Goal: Task Accomplishment & Management: Complete application form

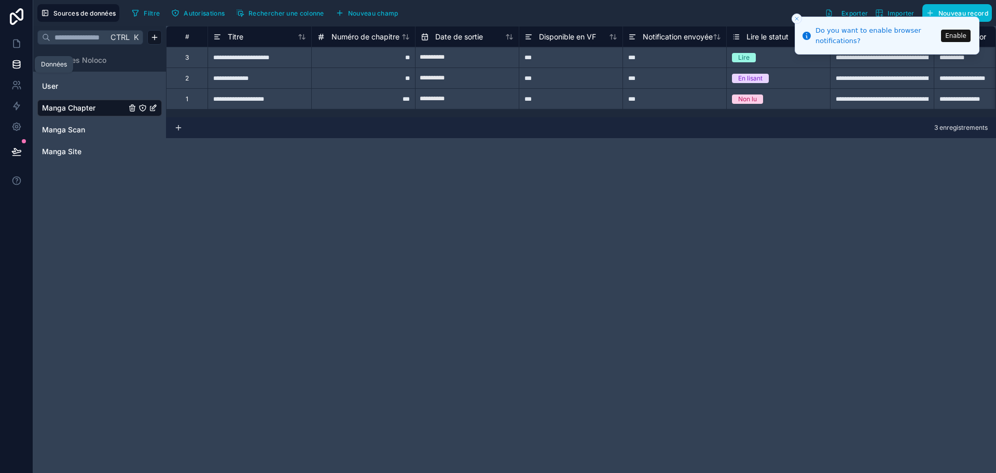
click at [17, 66] on icon at bounding box center [16, 64] width 7 height 4
click at [17, 40] on icon at bounding box center [18, 41] width 2 height 2
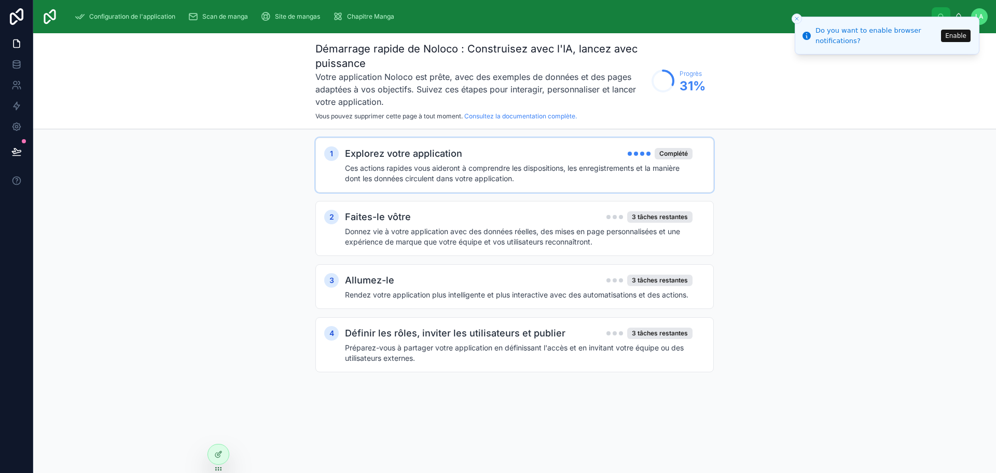
click at [412, 155] on font "Explorez votre application" at bounding box center [403, 153] width 117 height 11
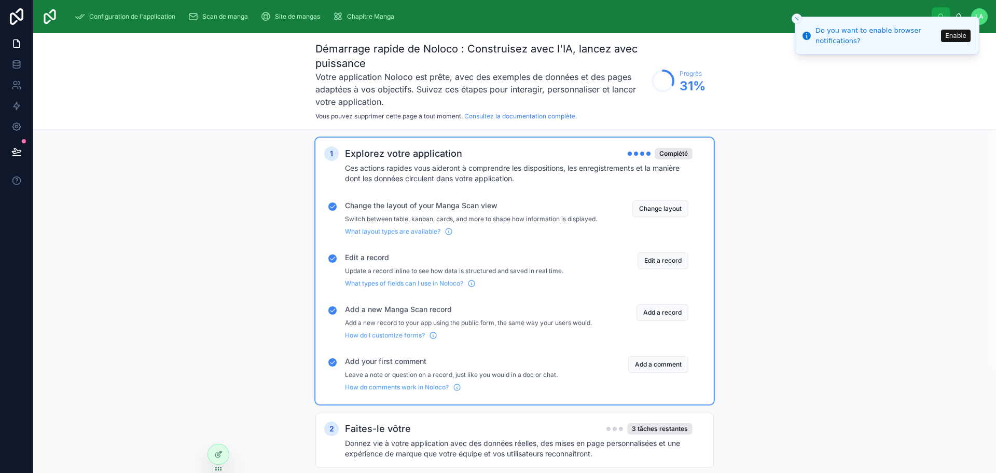
click at [411, 161] on div "Explorez votre application Complété Ces actions rapides vous aideront à compren…" at bounding box center [525, 164] width 360 height 37
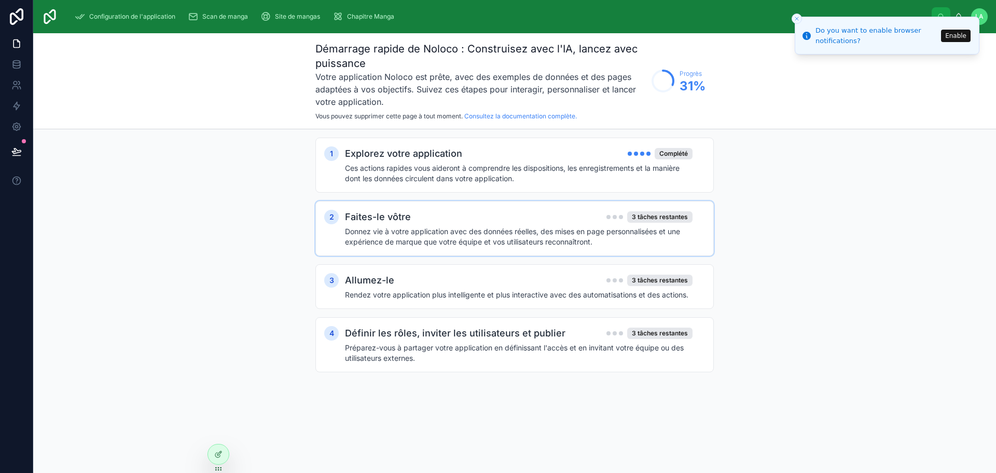
click at [405, 225] on div "Faites-le vôtre 3 tâches restantes Donnez vie à votre application avec des donn…" at bounding box center [525, 228] width 360 height 37
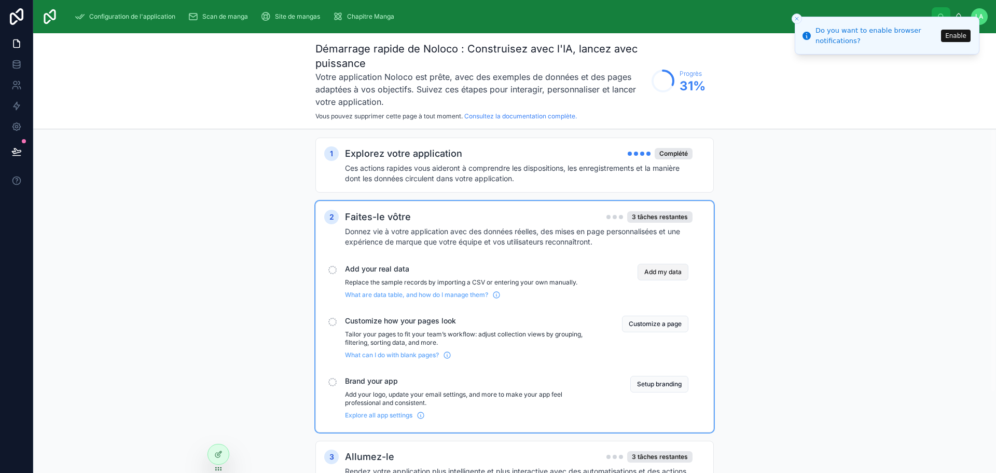
click at [663, 272] on button "Add my data" at bounding box center [663, 272] width 51 height 17
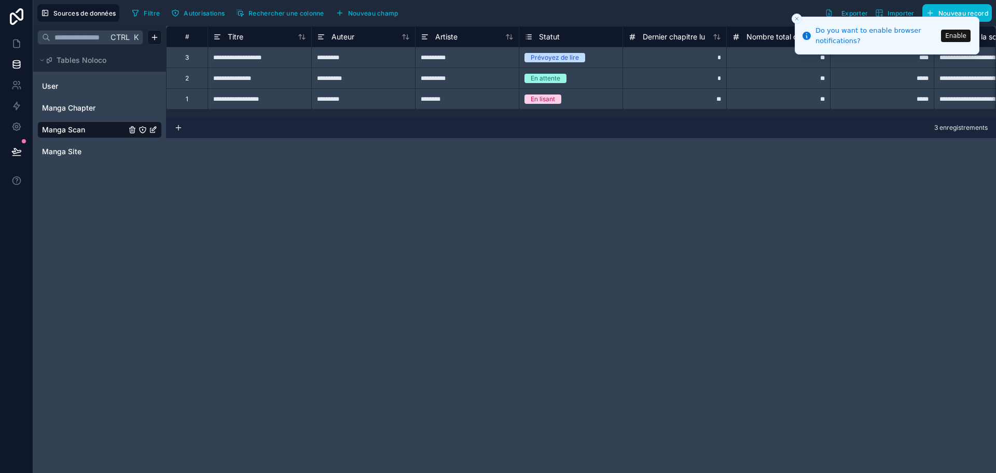
click at [954, 17] on li "Do you want to enable browser notifications? Enable" at bounding box center [887, 36] width 185 height 38
click at [961, 38] on button "Enable" at bounding box center [956, 36] width 30 height 12
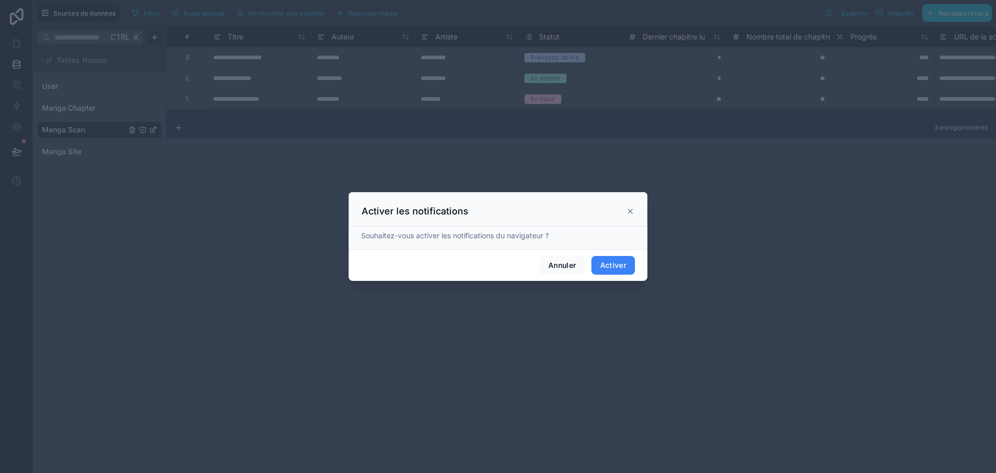
click at [614, 268] on font "Activer" at bounding box center [613, 264] width 26 height 9
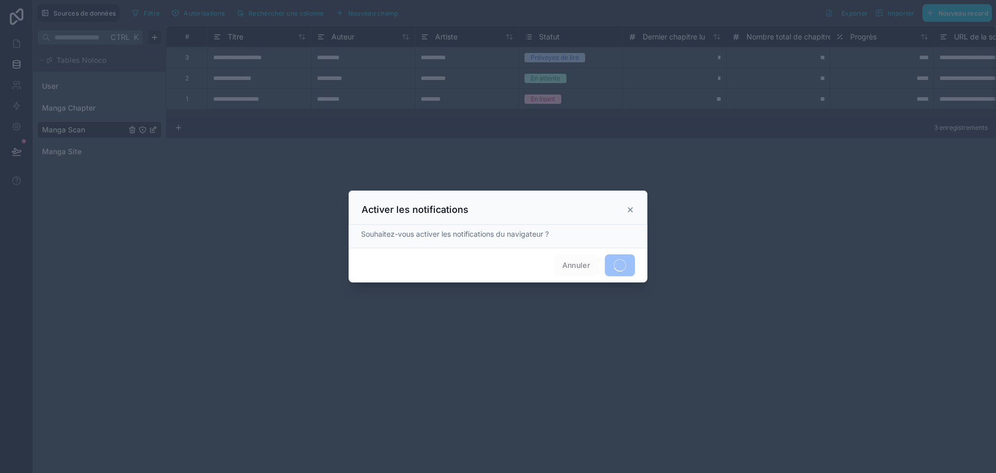
click at [574, 266] on span "Annuler" at bounding box center [575, 265] width 45 height 22
click at [632, 208] on icon at bounding box center [630, 209] width 8 height 8
click at [629, 210] on icon at bounding box center [630, 209] width 8 height 8
click at [15, 63] on div at bounding box center [498, 236] width 996 height 473
click at [631, 210] on icon at bounding box center [630, 209] width 8 height 8
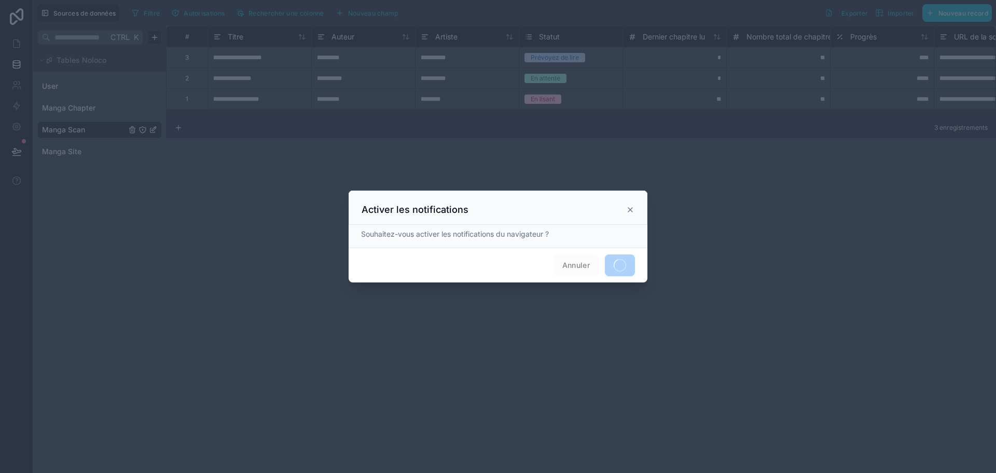
click at [631, 210] on icon at bounding box center [630, 209] width 8 height 8
click at [554, 232] on font "Souhaitez-vous activer les notifications du navigateur ?" at bounding box center [498, 234] width 274 height 10
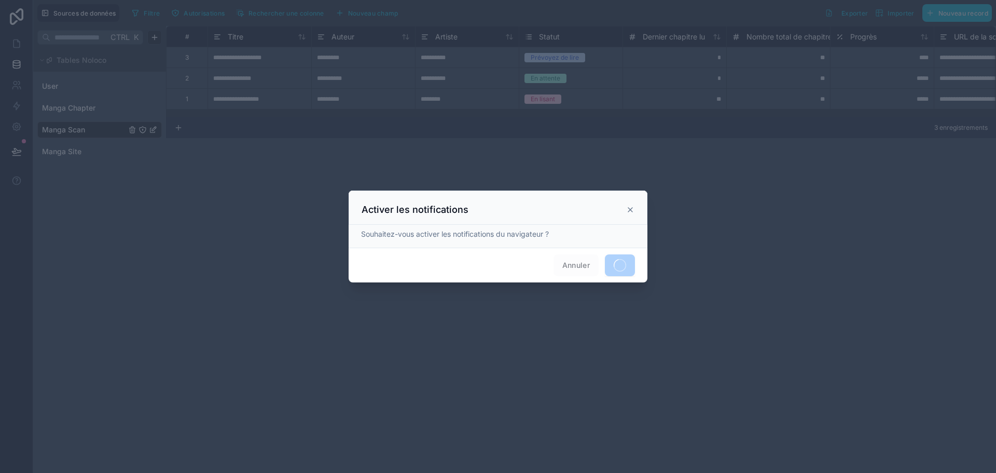
click at [619, 263] on span at bounding box center [620, 265] width 30 height 22
click at [629, 208] on icon at bounding box center [630, 209] width 4 height 4
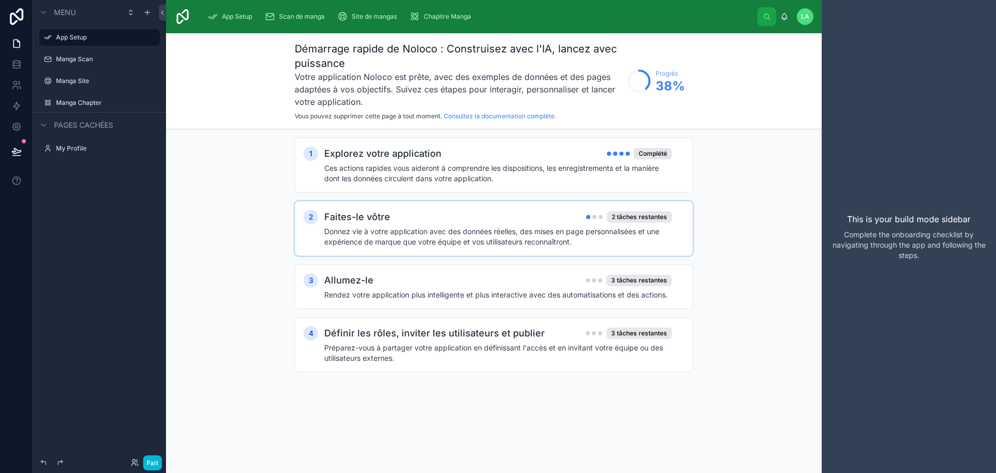
click at [430, 221] on div "Faites-le vôtre 2 tâches restantes" at bounding box center [498, 217] width 348 height 15
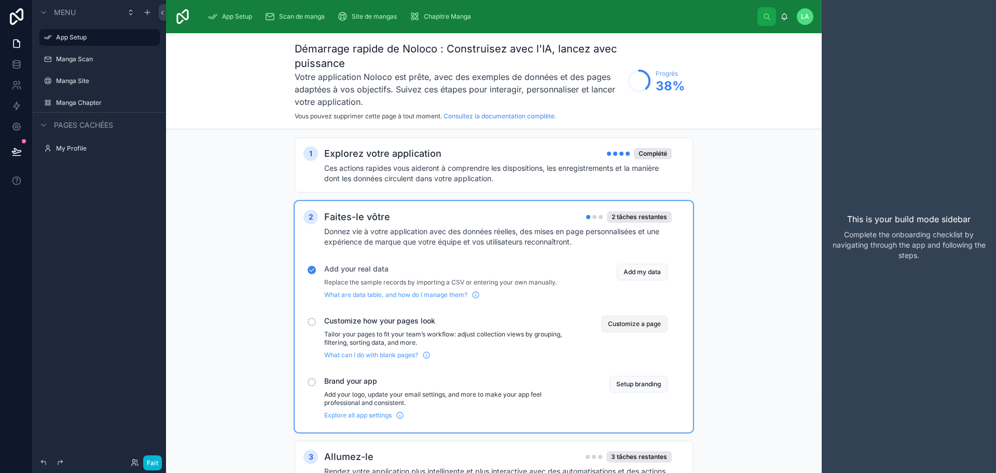
click at [644, 326] on button "Customize a page" at bounding box center [634, 323] width 66 height 17
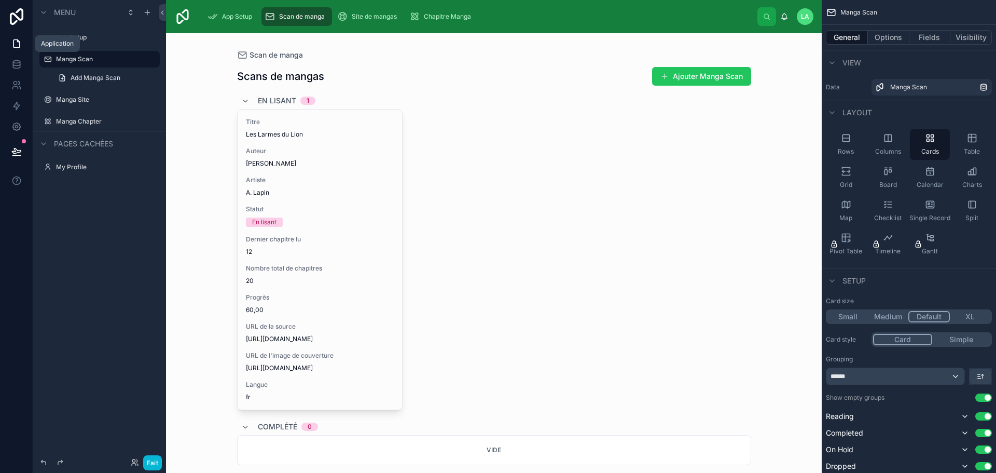
click at [12, 48] on icon at bounding box center [16, 43] width 10 height 10
click at [20, 65] on icon at bounding box center [16, 66] width 7 height 4
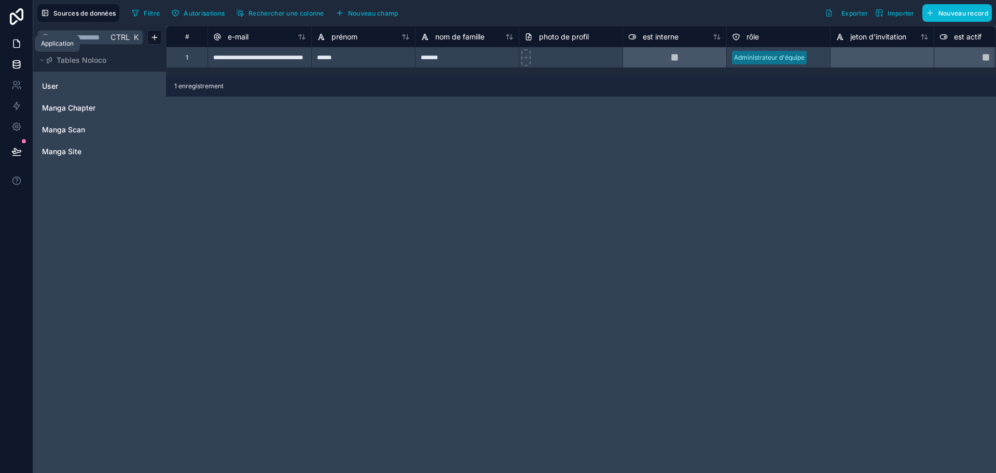
click at [16, 47] on icon at bounding box center [16, 44] width 6 height 8
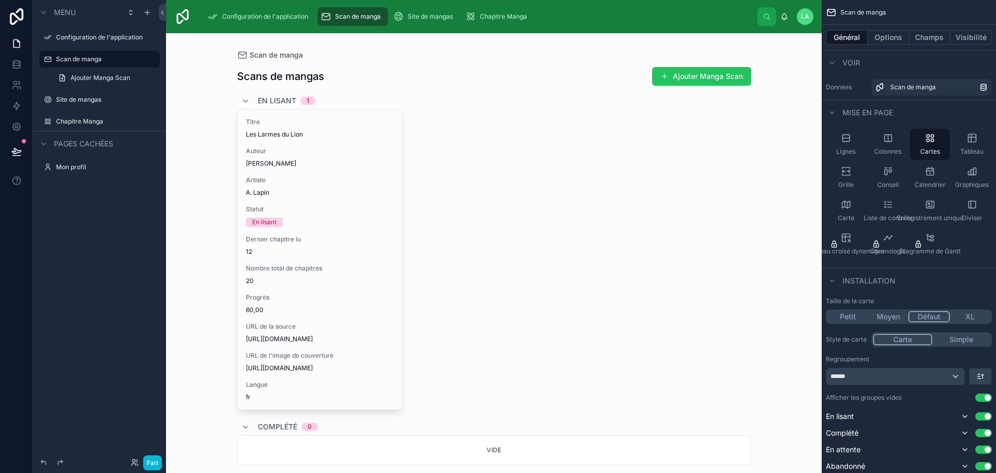
click at [698, 78] on font "Ajouter Manga Scan" at bounding box center [708, 76] width 70 height 9
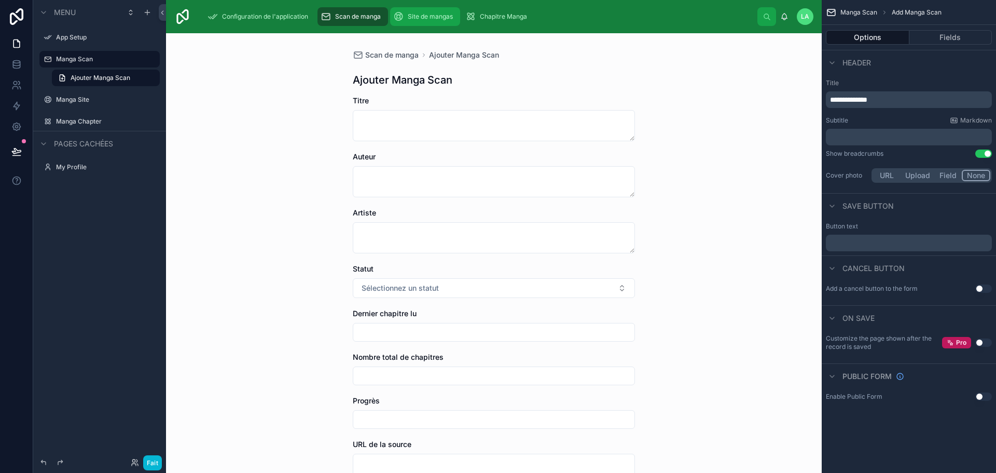
click at [419, 15] on font "Site de mangas" at bounding box center [430, 16] width 45 height 8
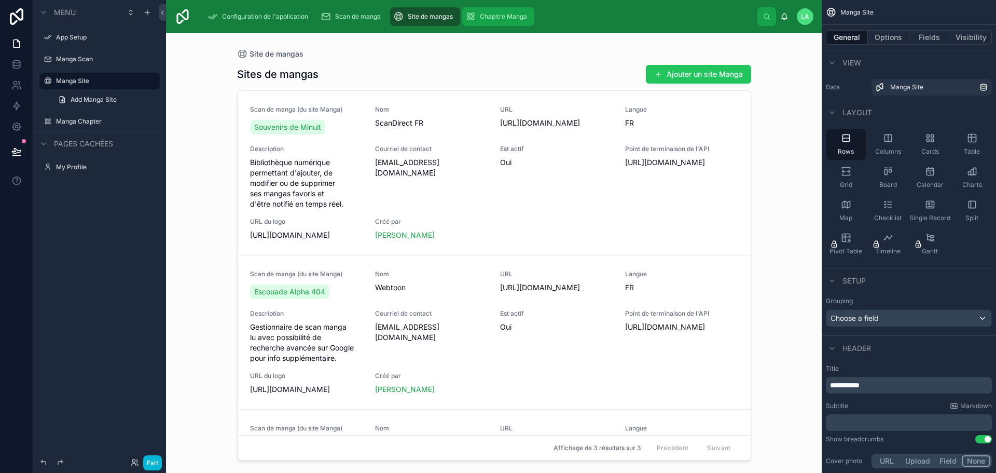
click at [495, 18] on font "Chapitre Manga" at bounding box center [503, 16] width 47 height 8
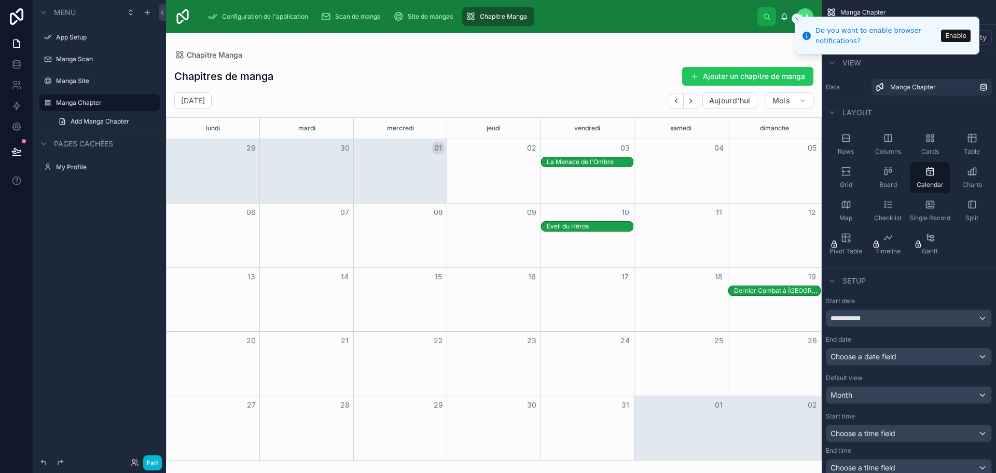
click at [965, 37] on button "Enable" at bounding box center [956, 36] width 30 height 12
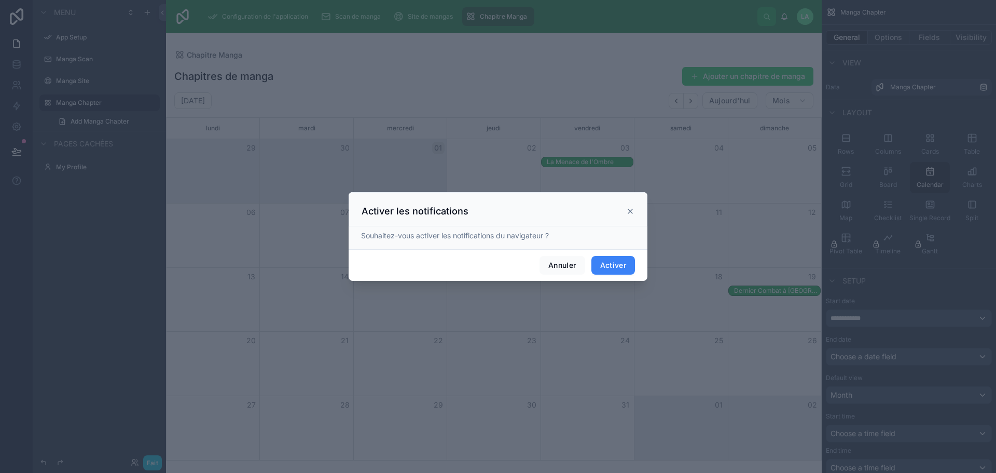
click at [603, 264] on font "Activer" at bounding box center [613, 264] width 26 height 9
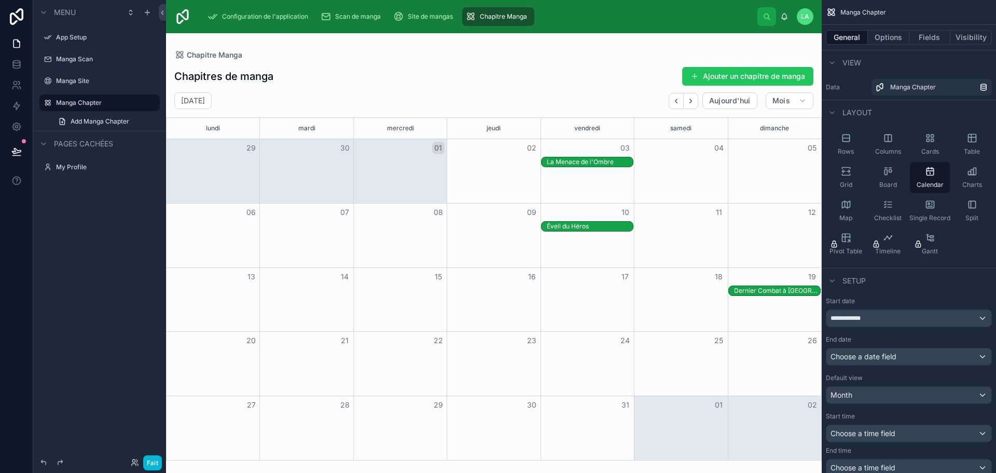
click at [785, 18] on icon at bounding box center [785, 15] width 6 height 5
click at [573, 37] on div at bounding box center [494, 252] width 656 height 439
click at [66, 59] on label "Manga Scan" at bounding box center [97, 59] width 83 height 8
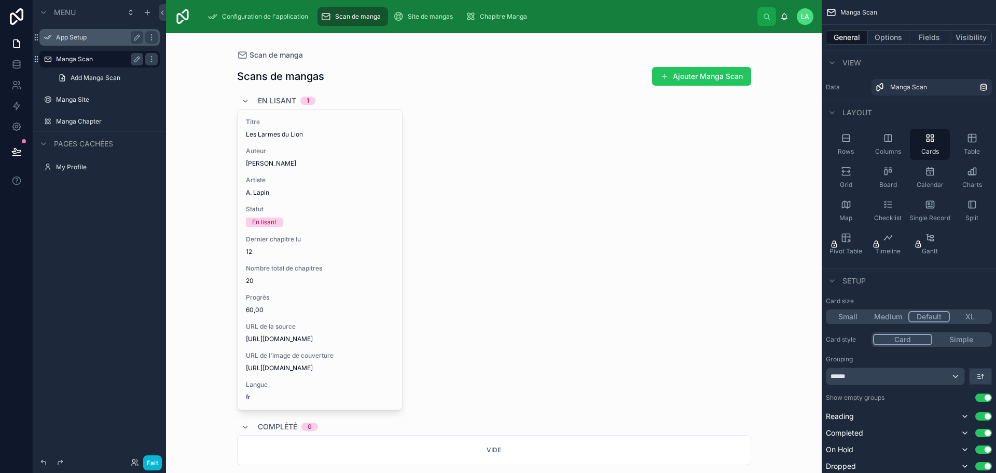
click at [64, 39] on label "App Setup" at bounding box center [97, 37] width 83 height 8
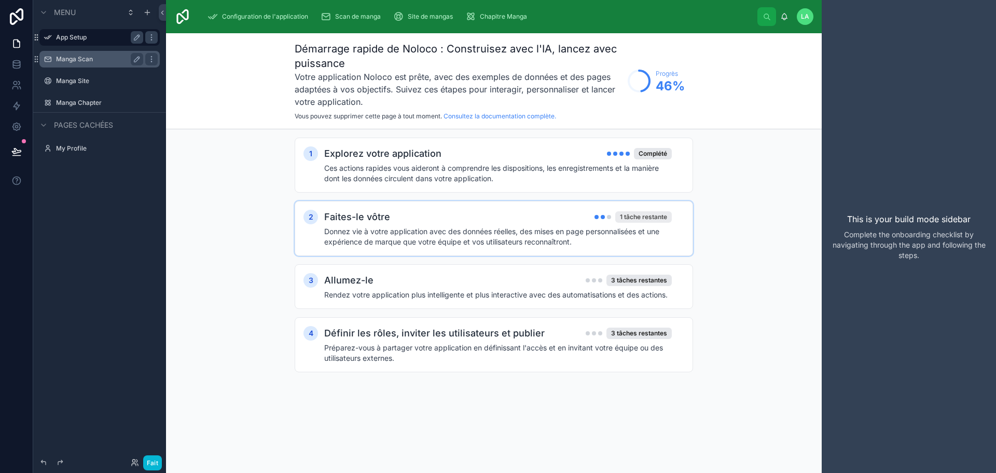
click at [645, 218] on font "1 tâche restante" at bounding box center [643, 217] width 47 height 8
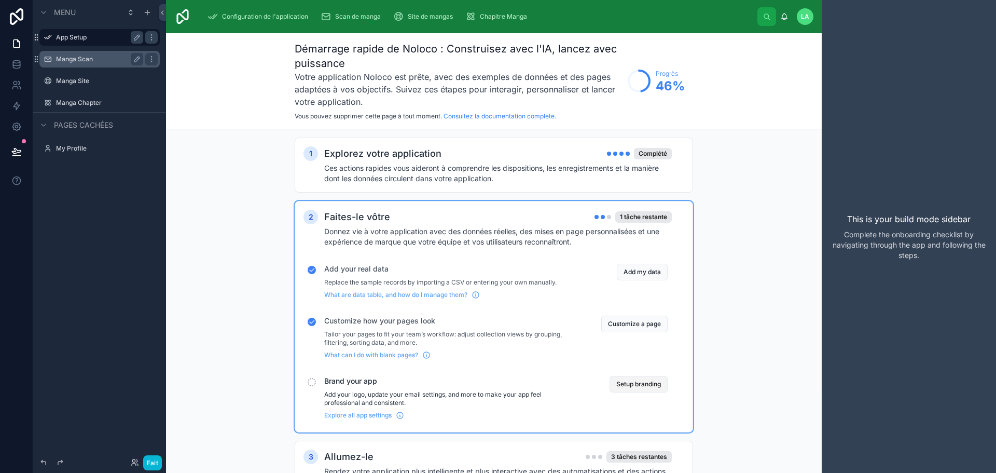
click at [644, 381] on button "Setup branding" at bounding box center [638, 384] width 58 height 17
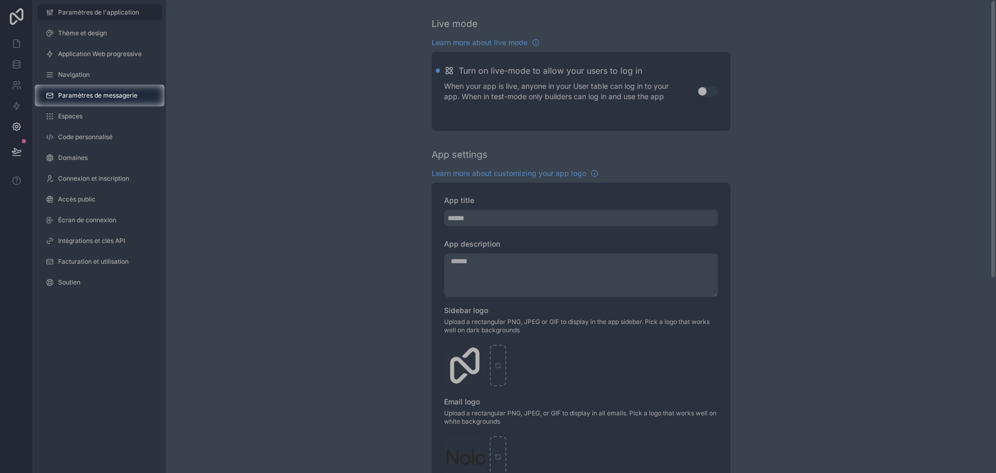
click at [461, 351] on div at bounding box center [498, 289] width 996 height 366
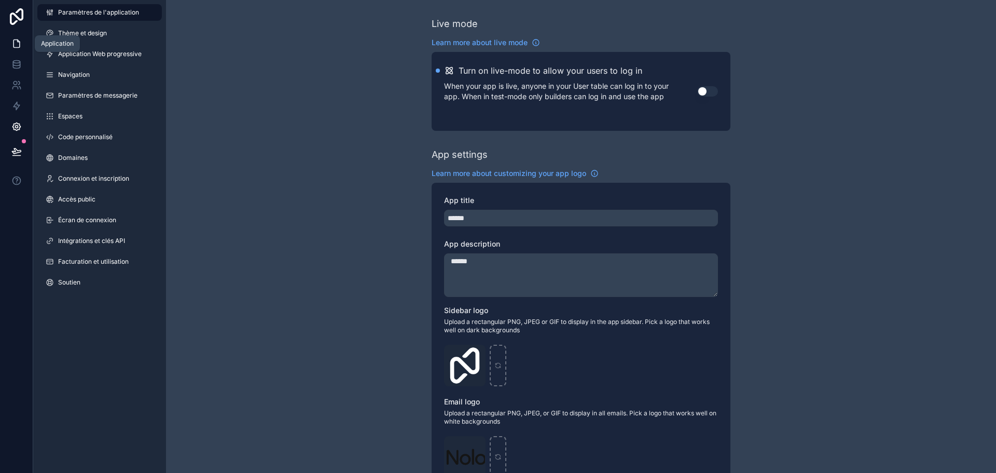
click at [20, 46] on icon at bounding box center [16, 43] width 10 height 10
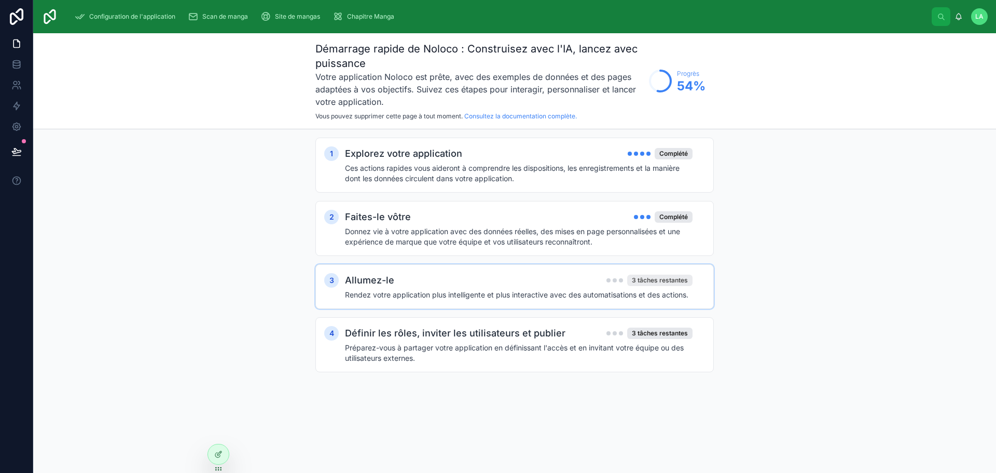
click at [661, 282] on font "3 tâches restantes" at bounding box center [660, 280] width 56 height 8
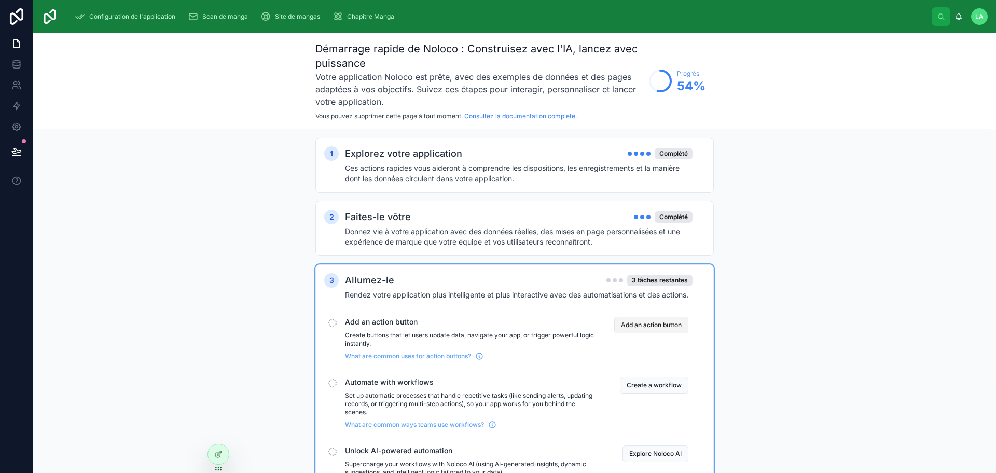
click at [663, 327] on button "Add an action button" at bounding box center [651, 324] width 74 height 17
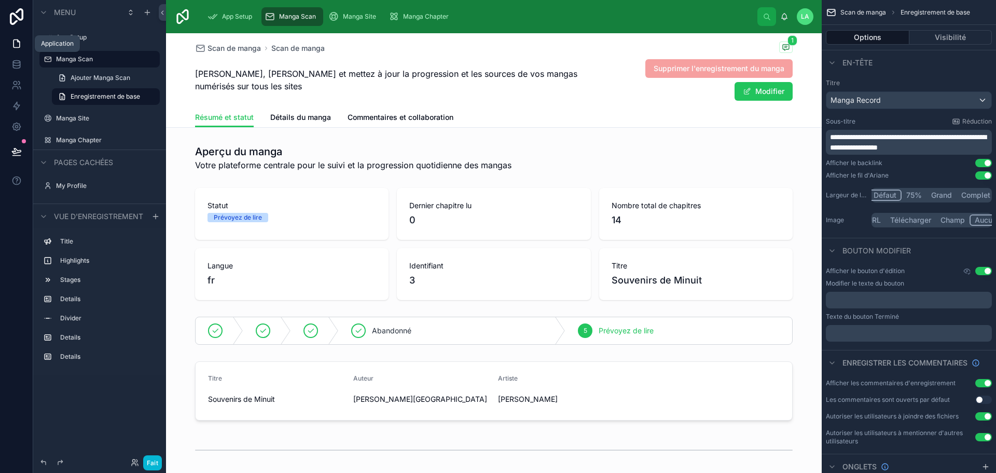
click at [19, 47] on icon at bounding box center [16, 44] width 6 height 8
click at [17, 65] on icon at bounding box center [16, 64] width 10 height 10
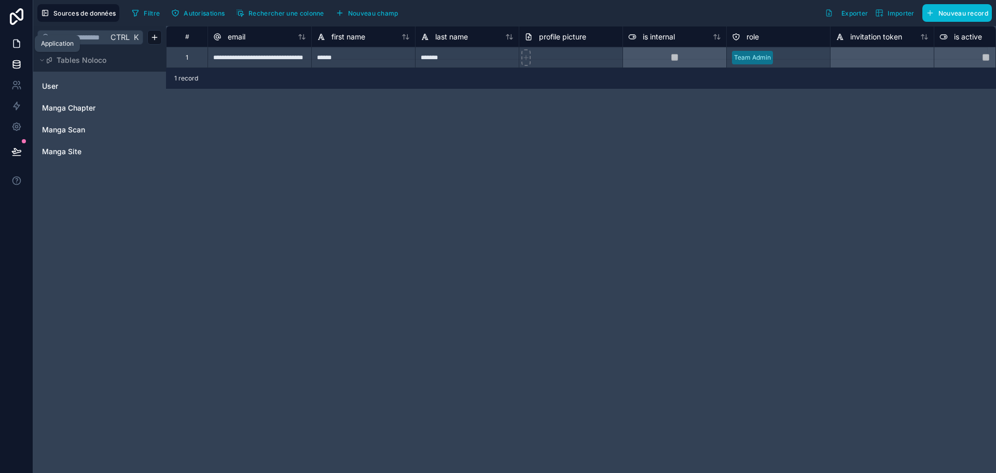
click at [17, 46] on icon at bounding box center [16, 43] width 10 height 10
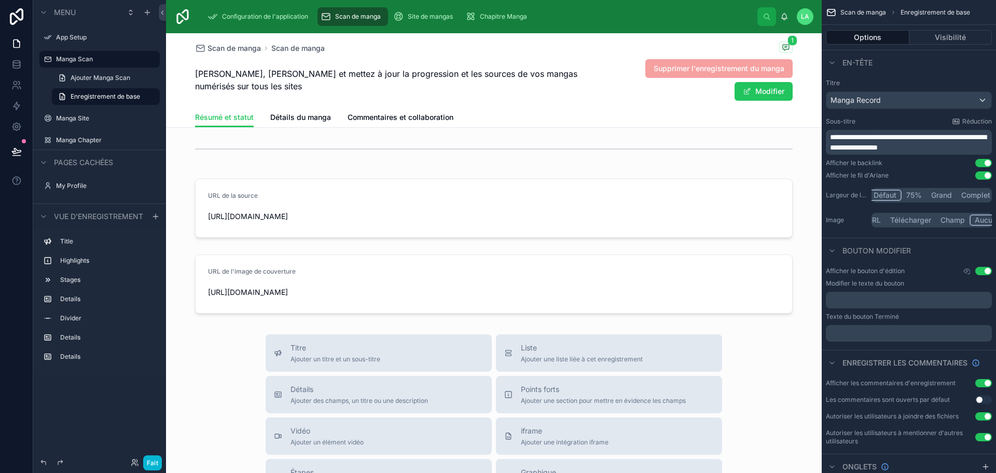
scroll to position [311, 0]
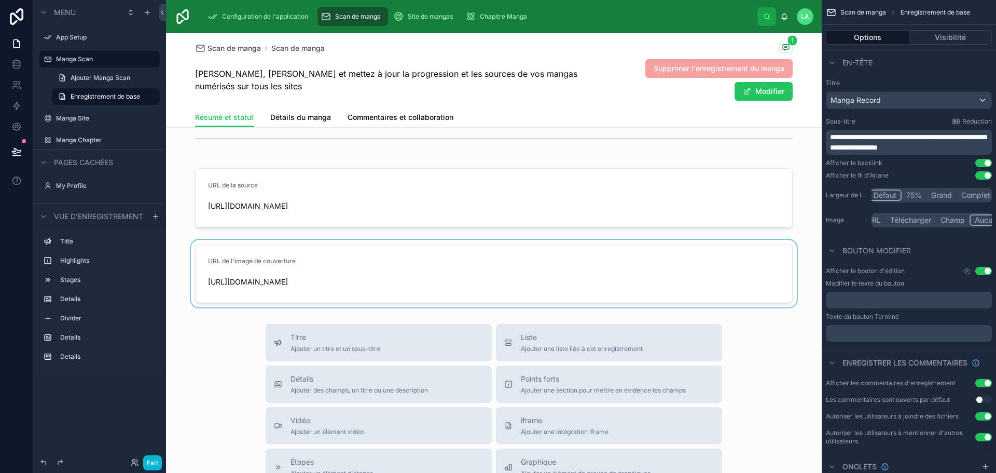
click at [358, 294] on div at bounding box center [494, 273] width 656 height 67
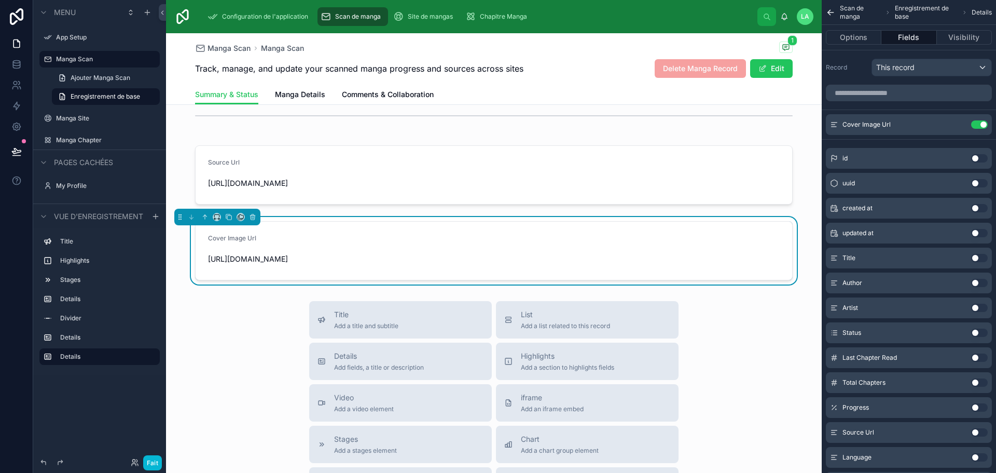
scroll to position [334, 0]
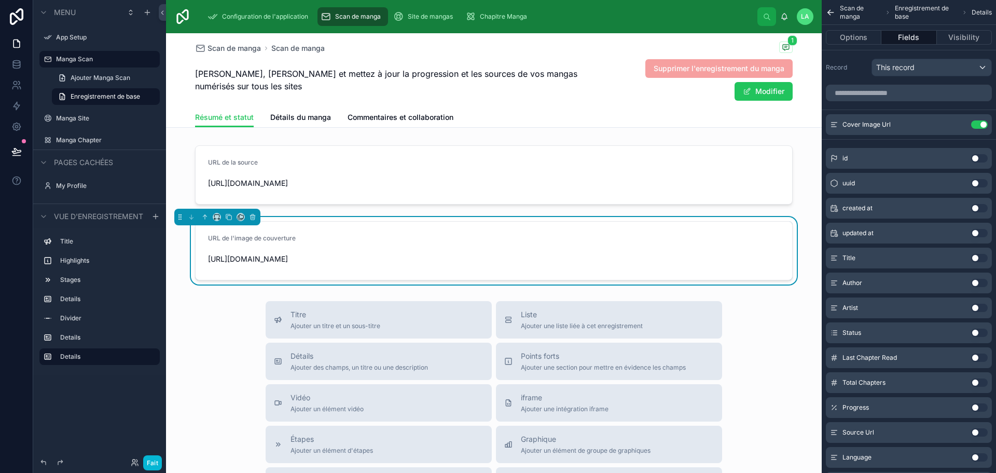
click at [453, 235] on form "URL de l'image de couverture https://scanmangasite3.com/covers/souvenirs-de-min…" at bounding box center [494, 250] width 597 height 58
click at [454, 179] on div at bounding box center [494, 174] width 656 height 67
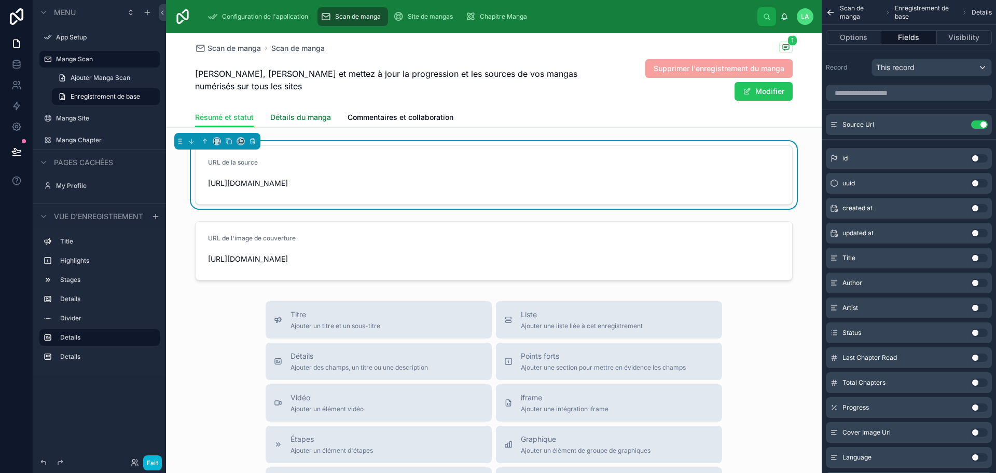
click at [281, 113] on font "Détails du manga" at bounding box center [300, 117] width 61 height 9
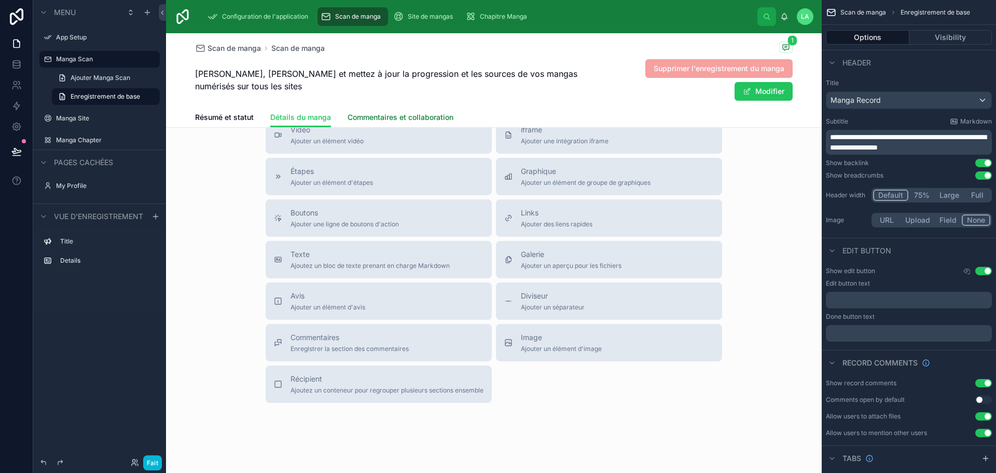
click at [403, 119] on font "Commentaires et collaboration" at bounding box center [401, 117] width 106 height 9
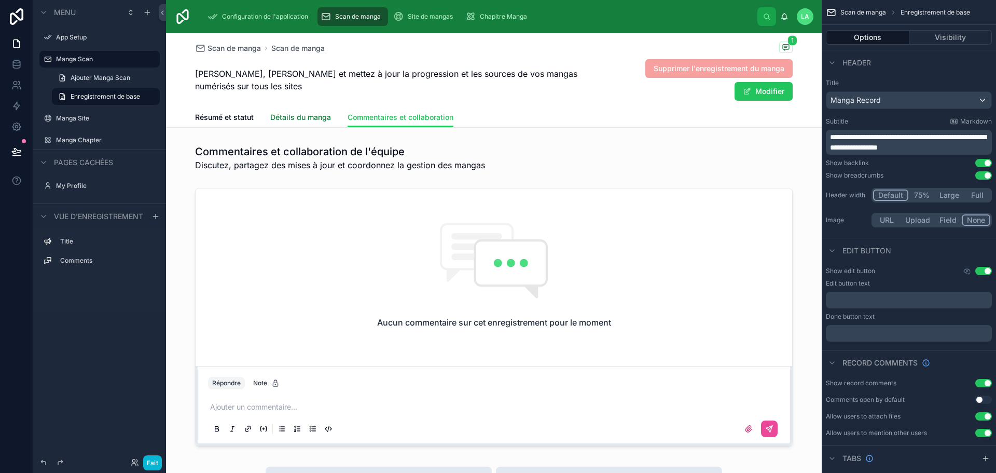
click at [303, 114] on font "Détails du manga" at bounding box center [300, 117] width 61 height 9
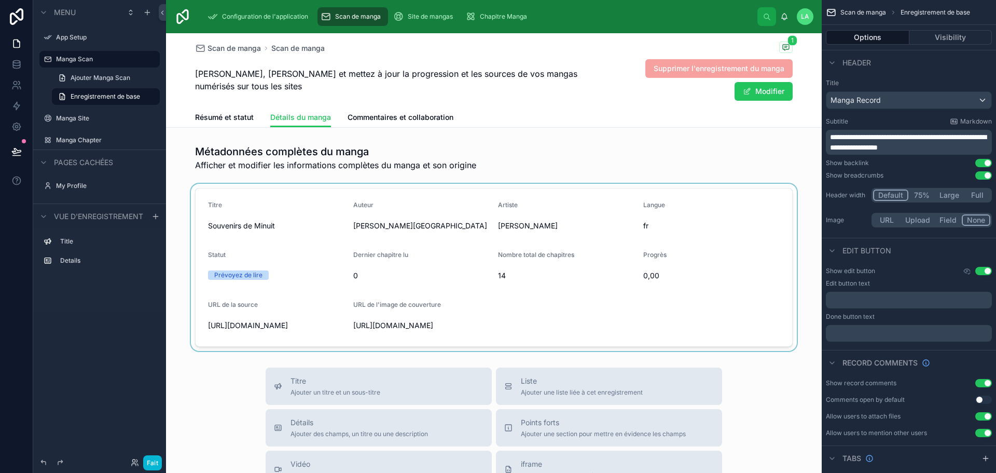
click at [231, 273] on div at bounding box center [494, 267] width 656 height 167
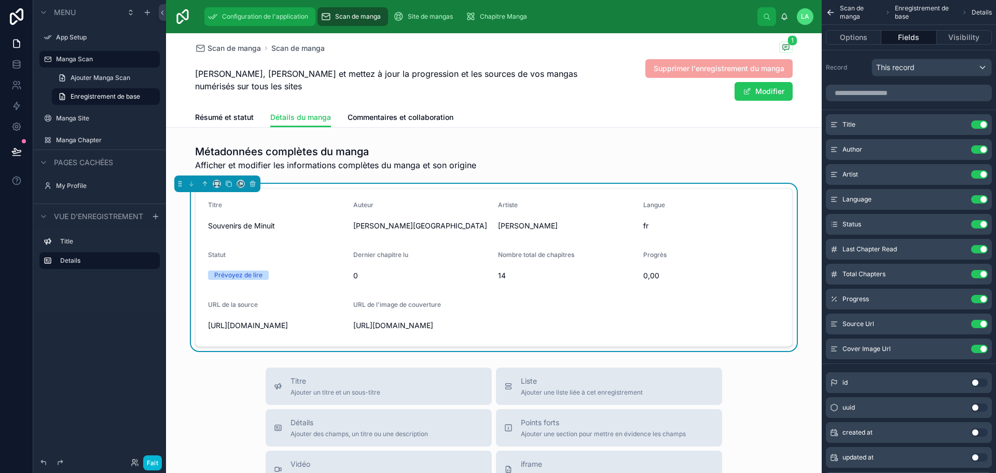
click at [230, 10] on div "Configuration de l'application" at bounding box center [259, 16] width 105 height 17
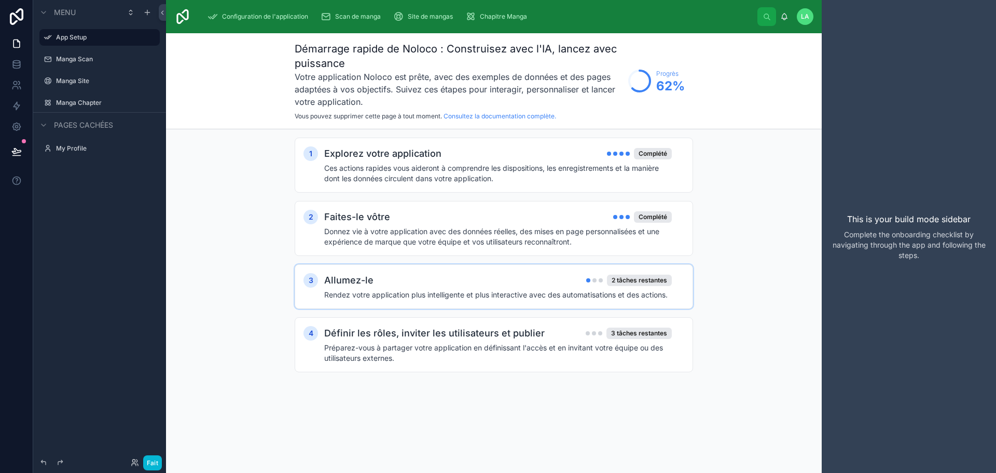
click at [626, 286] on div "Allumez-le 2 tâches restantes" at bounding box center [498, 280] width 348 height 15
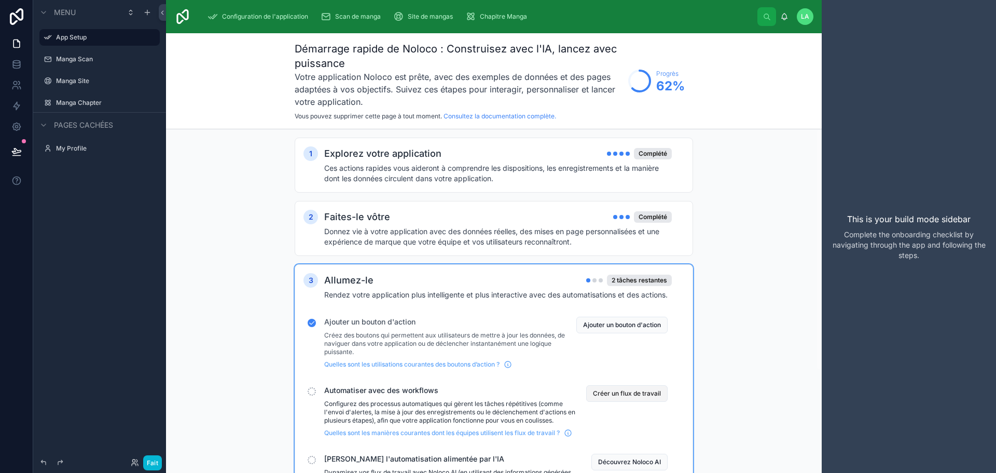
click at [630, 393] on font "Créer un flux de travail" at bounding box center [627, 393] width 68 height 8
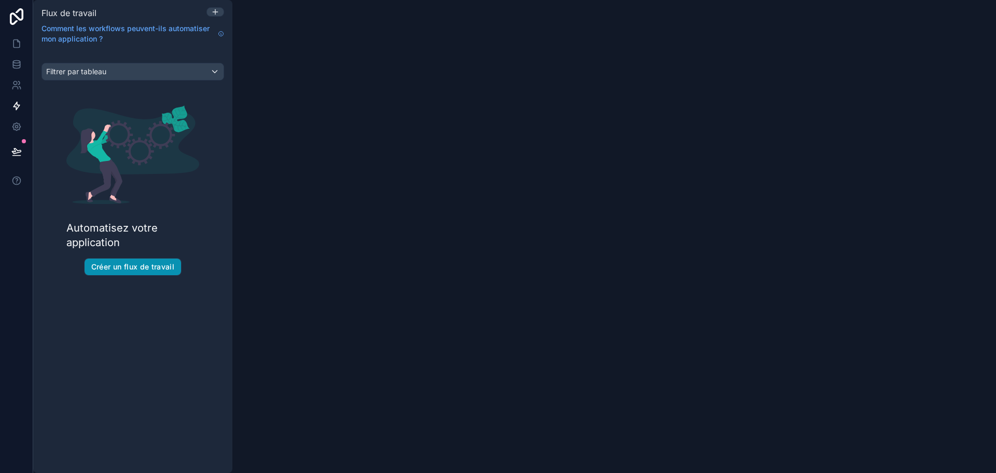
click at [132, 269] on font "Créer un flux de travail" at bounding box center [132, 266] width 83 height 9
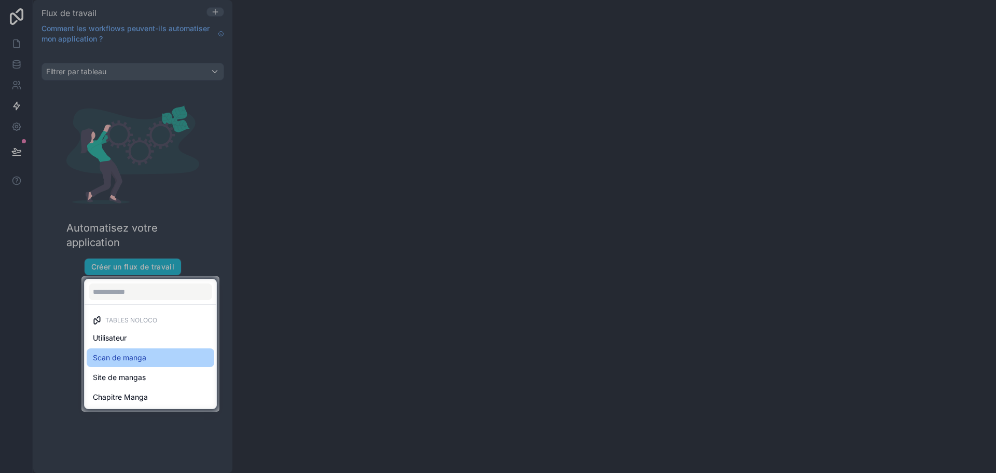
click at [105, 357] on font "Scan de manga" at bounding box center [119, 357] width 53 height 9
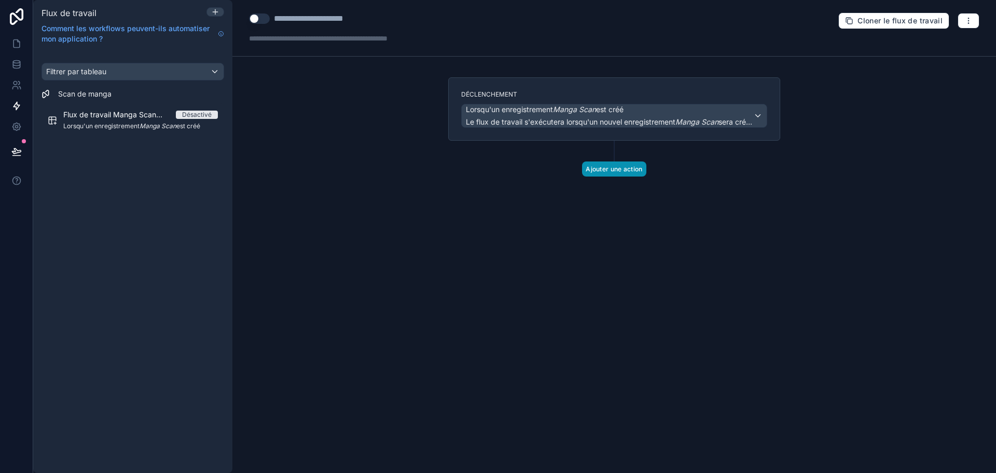
click at [629, 173] on font "Ajouter une action" at bounding box center [614, 169] width 57 height 8
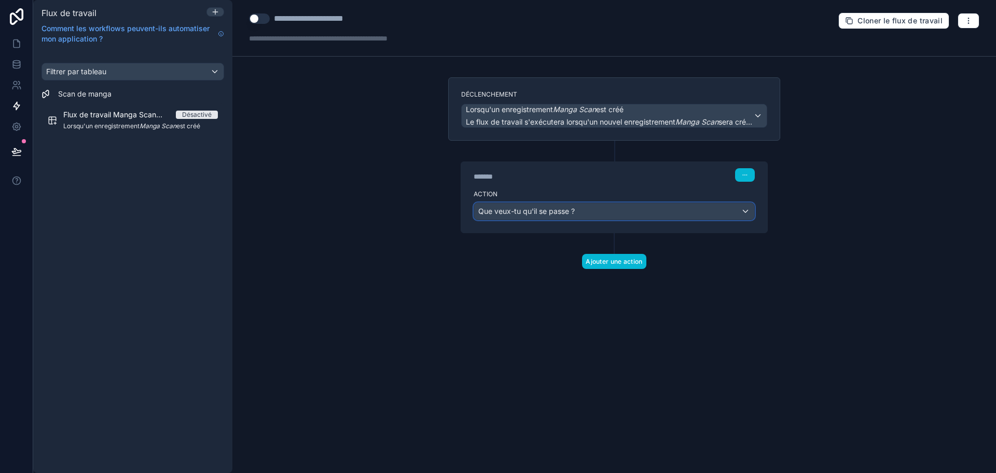
click at [548, 215] on font "Que veux-tu qu'il se passe ?" at bounding box center [526, 210] width 96 height 9
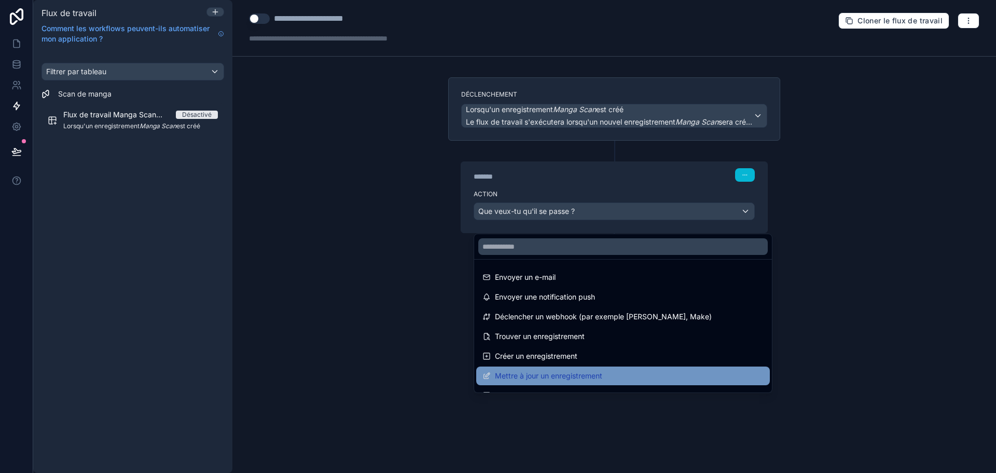
click at [516, 373] on font "Mettre à jour un enregistrement" at bounding box center [548, 375] width 107 height 9
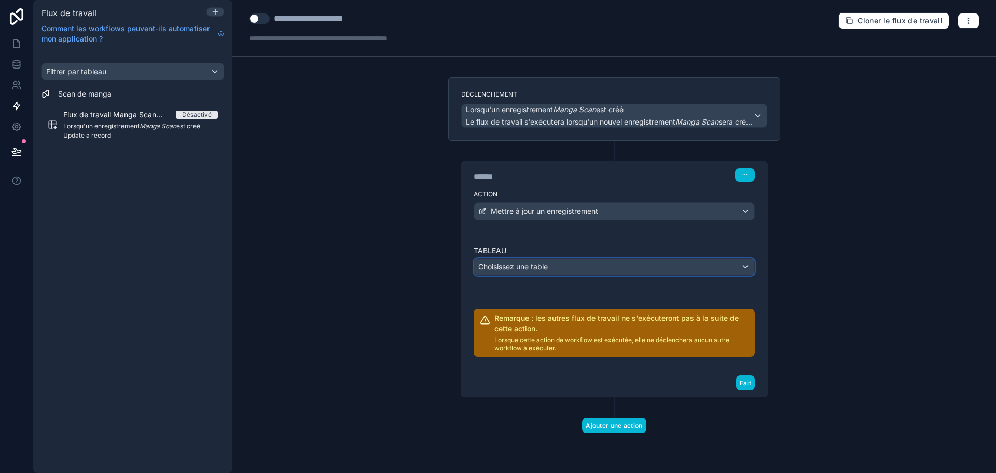
click at [505, 272] on span "Choisissez une table" at bounding box center [513, 266] width 70 height 10
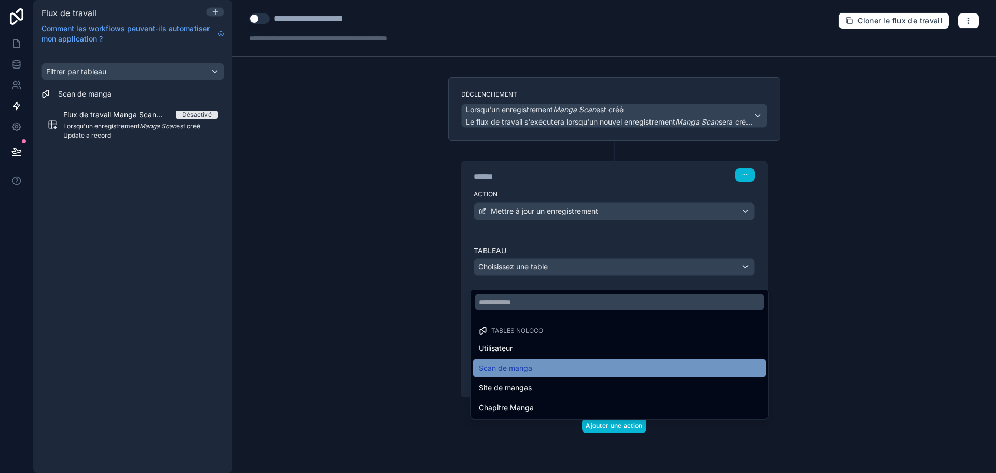
click at [514, 370] on font "Scan de manga" at bounding box center [505, 367] width 53 height 9
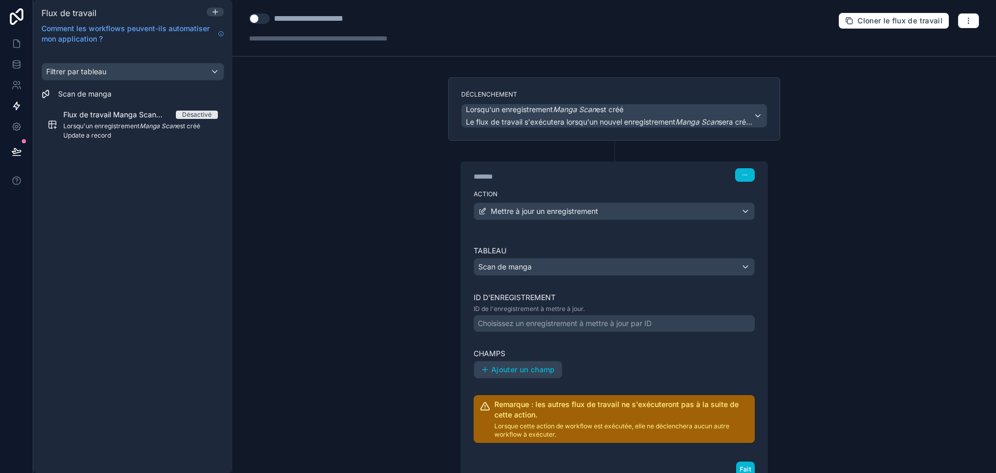
click at [590, 327] on font "Choisissez un enregistrement à mettre à jour par ID" at bounding box center [565, 322] width 174 height 9
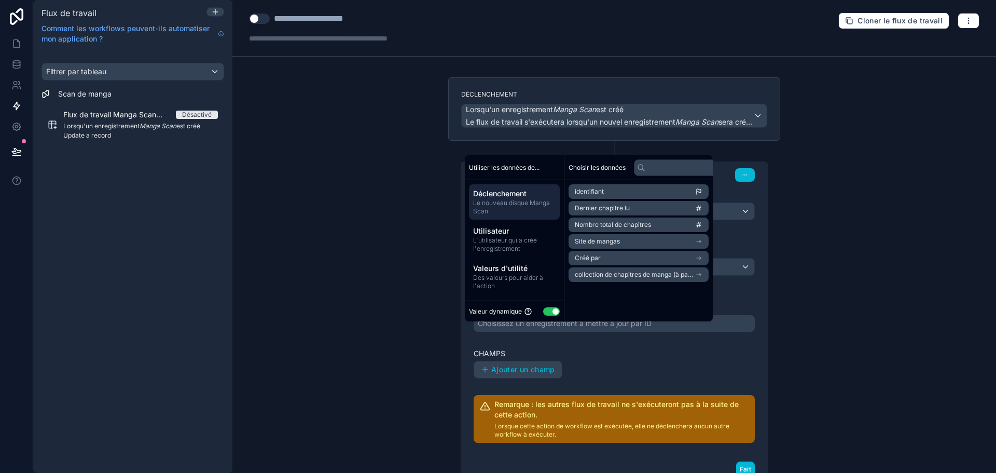
click at [703, 191] on li "identifiant" at bounding box center [639, 191] width 140 height 15
click at [700, 191] on icon "contenu déroulant" at bounding box center [698, 191] width 7 height 7
click at [701, 240] on icon "contenu déroulant" at bounding box center [698, 241] width 7 height 7
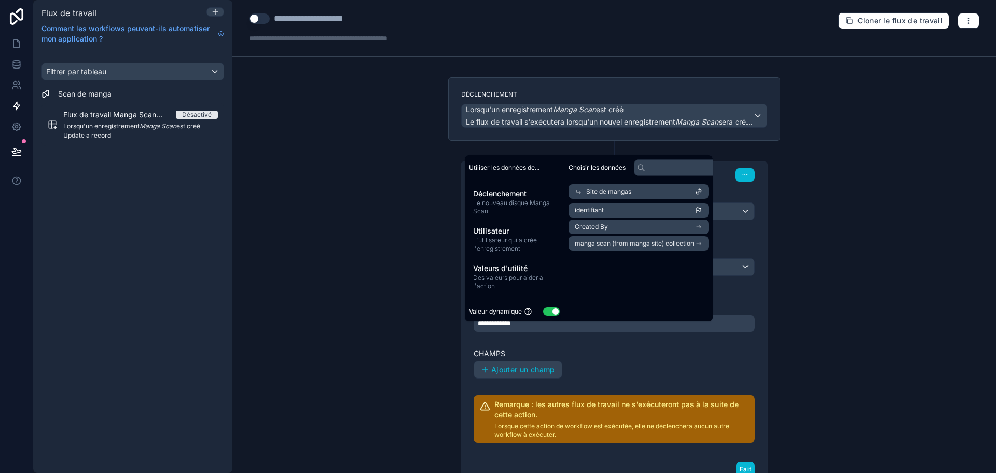
click at [698, 190] on icon at bounding box center [698, 191] width 7 height 7
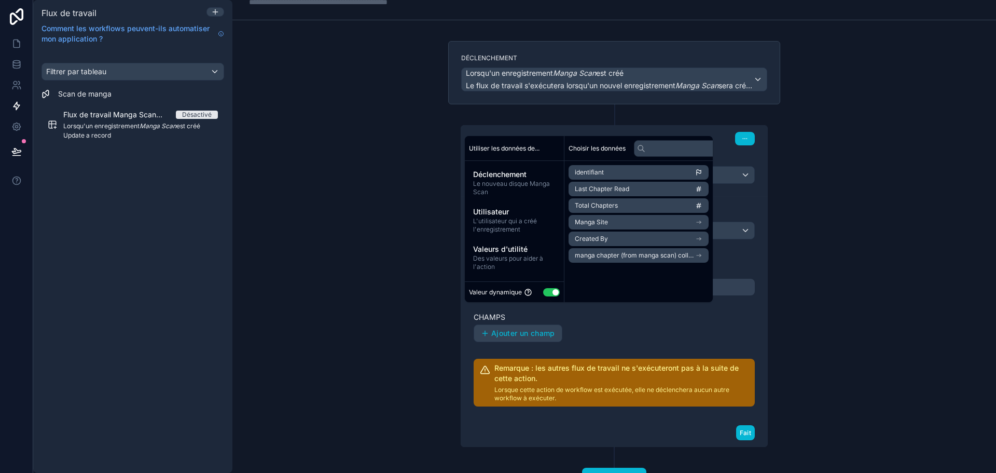
scroll to position [90, 0]
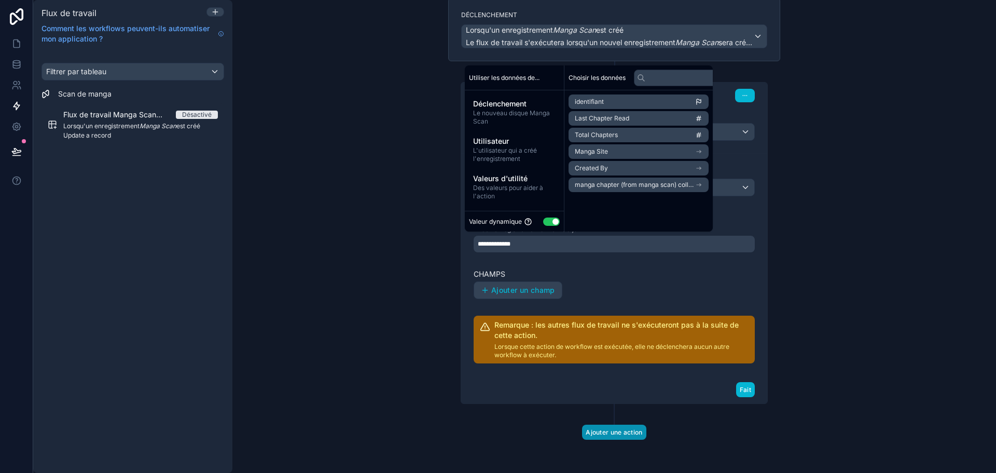
click at [621, 431] on font "Ajouter une action" at bounding box center [614, 432] width 57 height 8
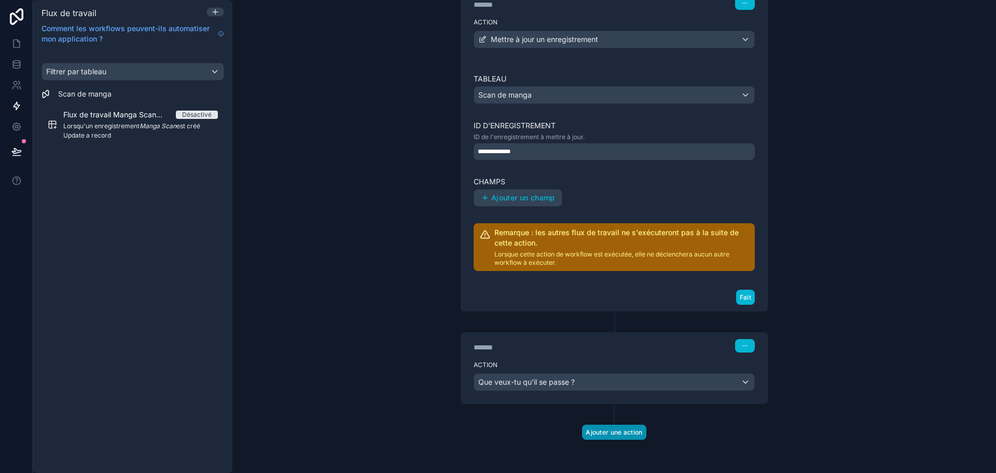
scroll to position [182, 0]
click at [551, 382] on font "Que veux-tu qu'il se passe ?" at bounding box center [526, 381] width 96 height 9
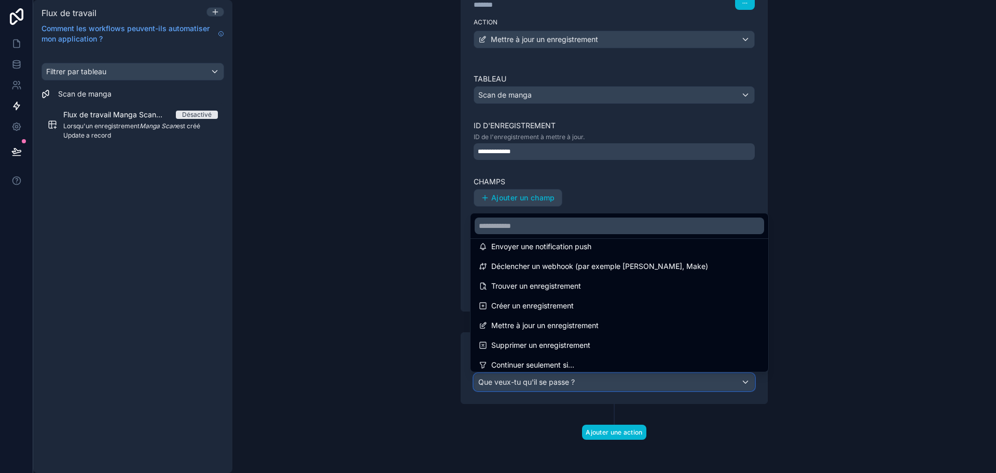
scroll to position [0, 0]
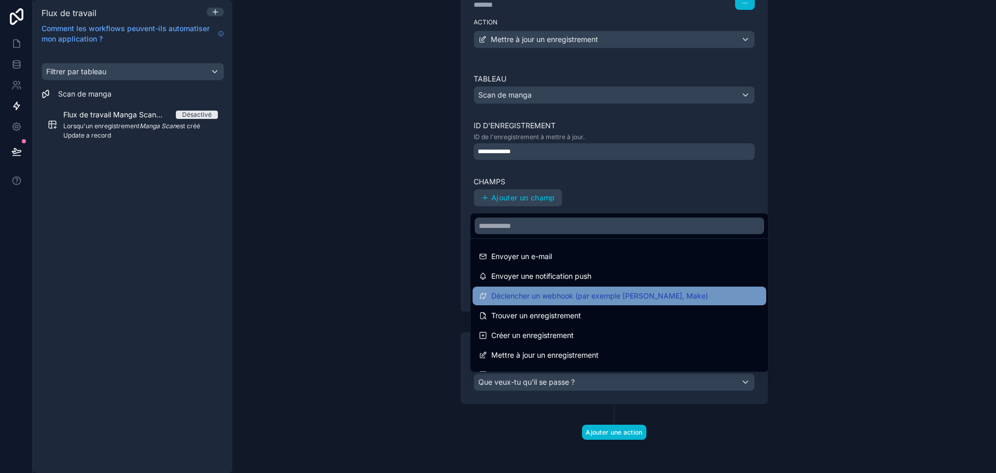
click at [533, 295] on font "Déclencher un webhook (par exemple Zapier, Make)" at bounding box center [599, 295] width 217 height 9
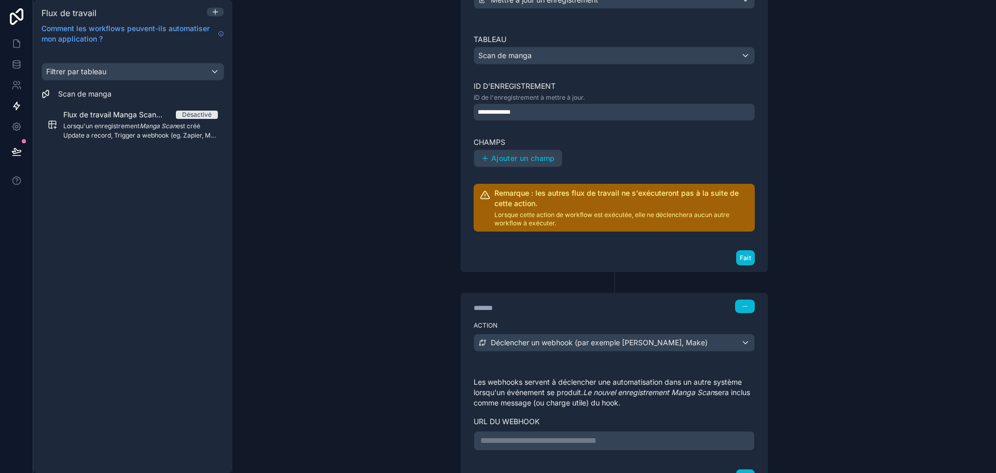
scroll to position [309, 0]
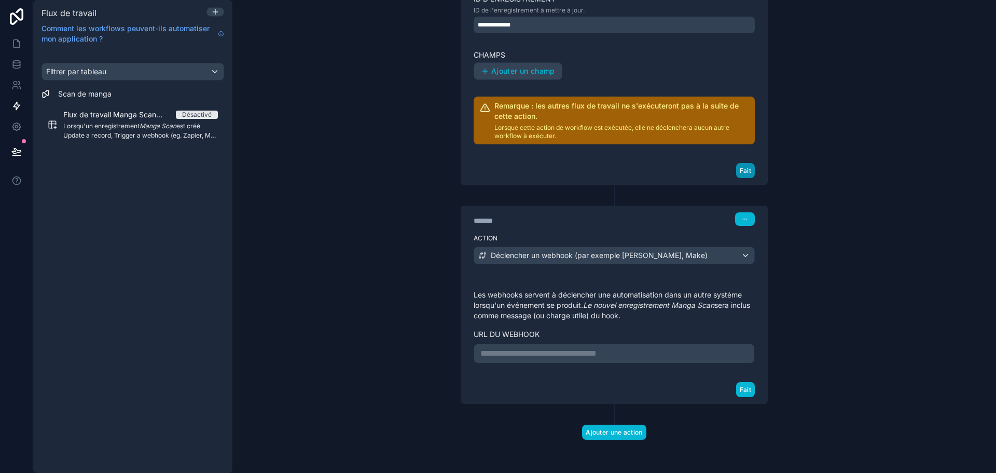
click at [741, 170] on font "Fait" at bounding box center [745, 171] width 11 height 8
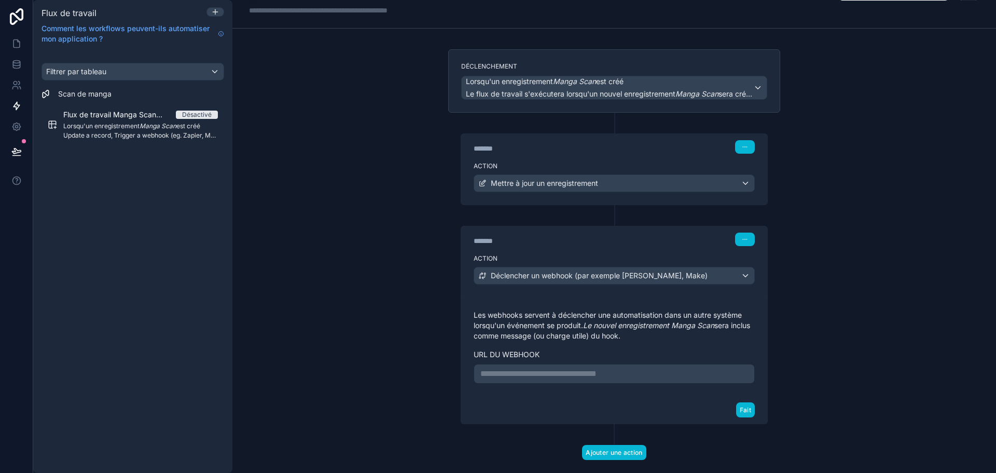
scroll to position [0, 0]
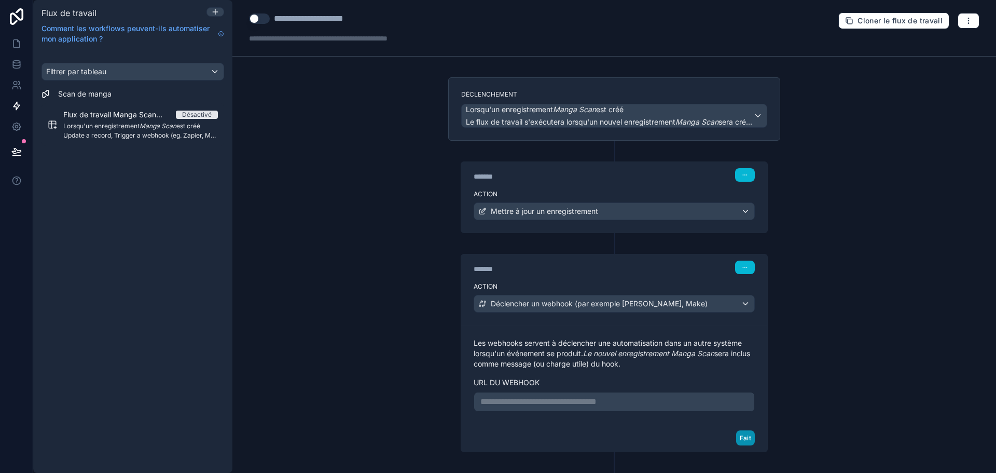
click at [745, 445] on button "Fait" at bounding box center [745, 437] width 19 height 15
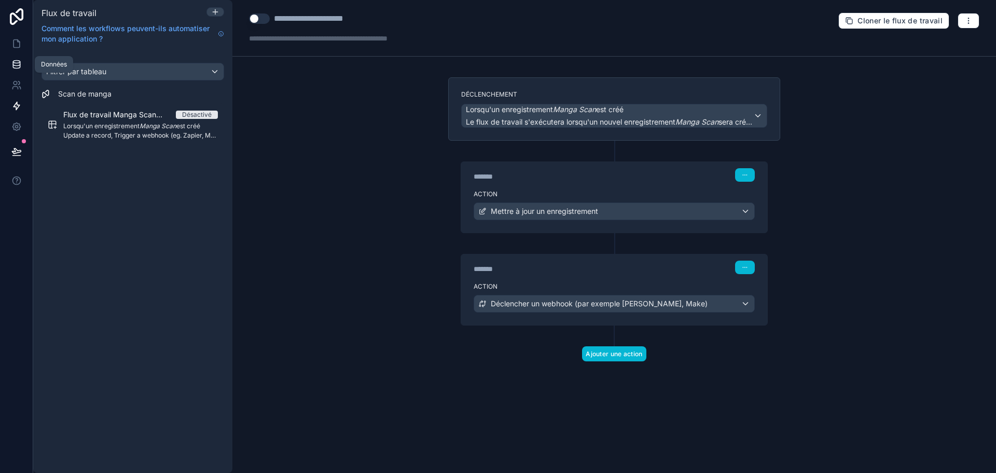
click at [15, 67] on icon at bounding box center [16, 64] width 10 height 10
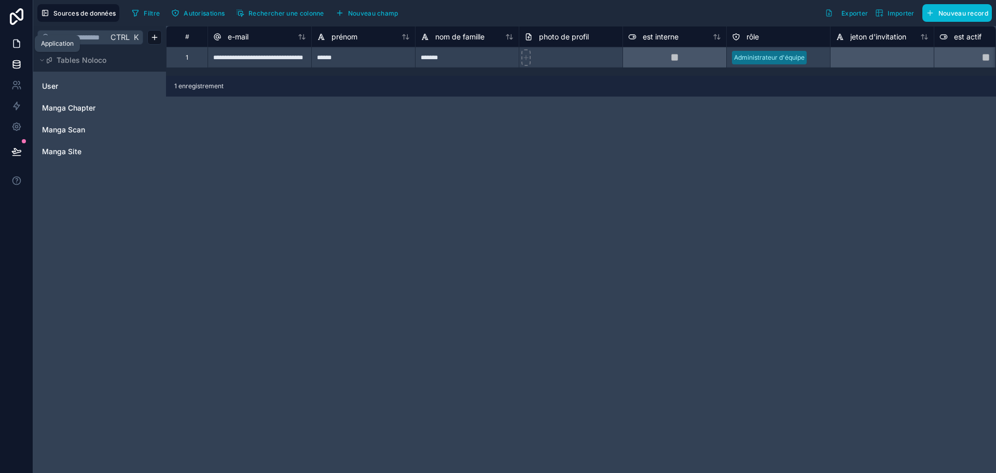
click at [13, 42] on icon at bounding box center [16, 44] width 6 height 8
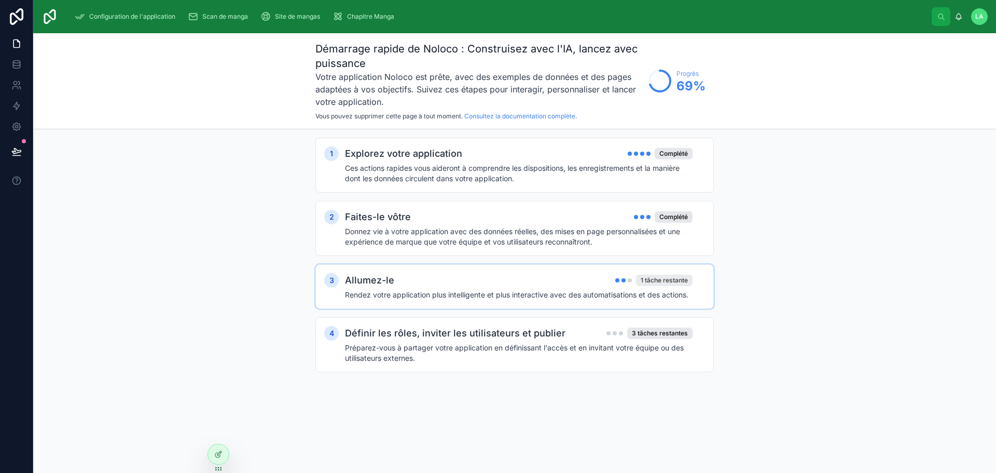
click at [672, 283] on font "1 tâche restante" at bounding box center [664, 280] width 47 height 8
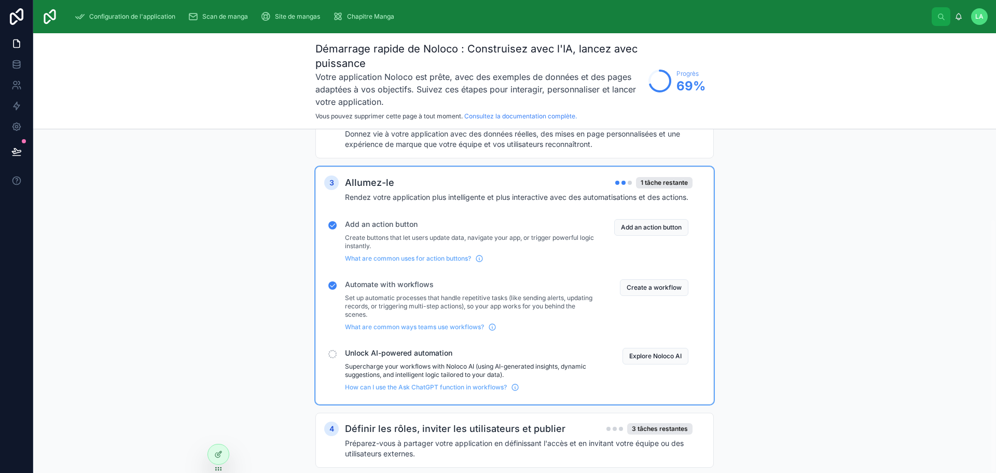
scroll to position [121, 0]
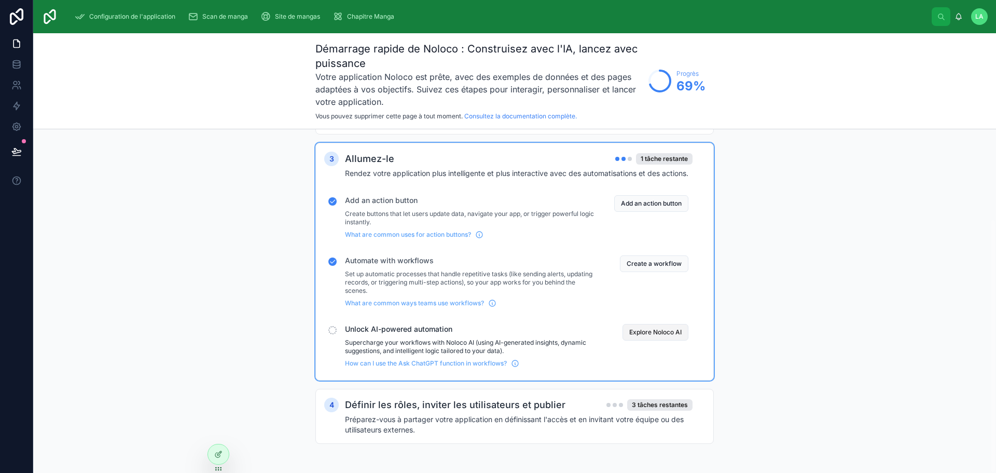
click at [671, 330] on button "Explore Noloco AI" at bounding box center [655, 332] width 66 height 17
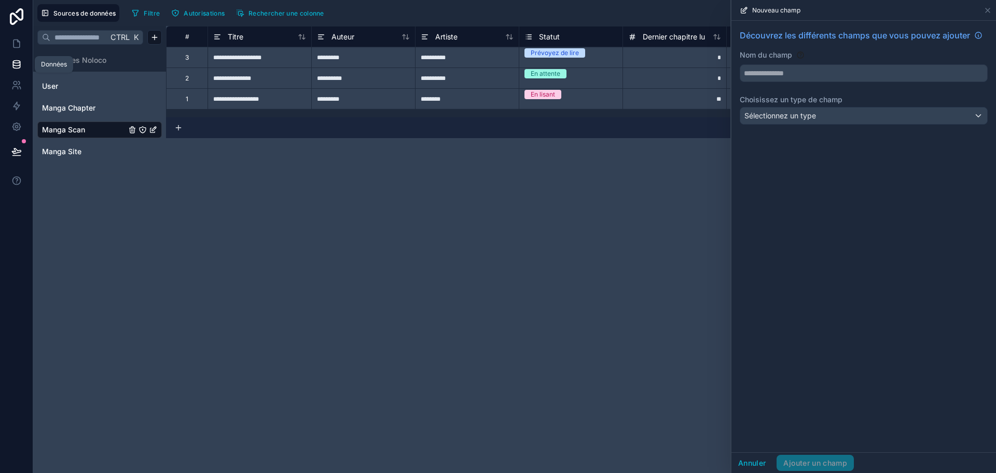
click at [21, 63] on icon at bounding box center [16, 64] width 10 height 10
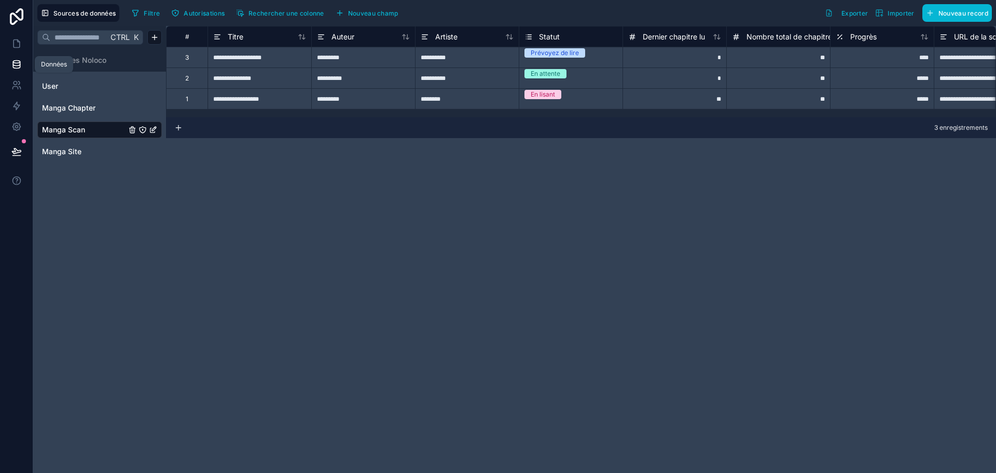
click at [21, 63] on icon at bounding box center [16, 64] width 10 height 10
click at [17, 85] on icon at bounding box center [16, 85] width 10 height 10
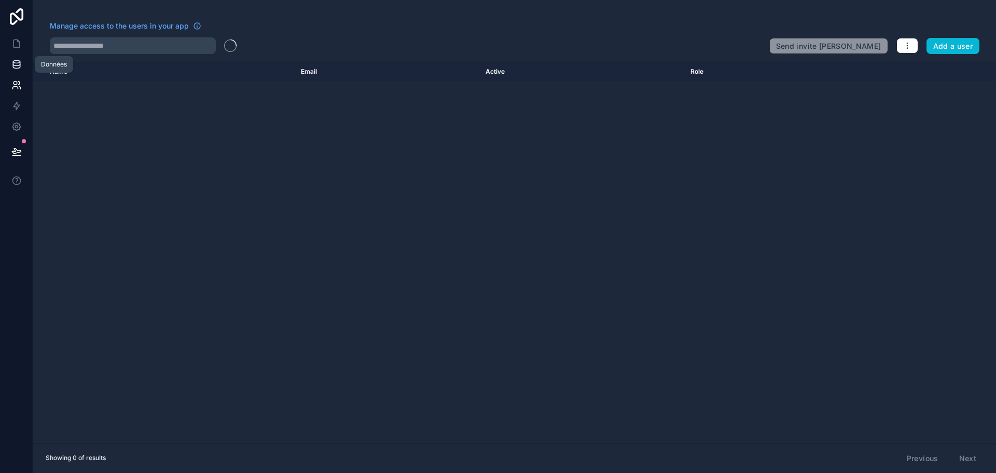
click at [14, 63] on icon at bounding box center [16, 62] width 7 height 3
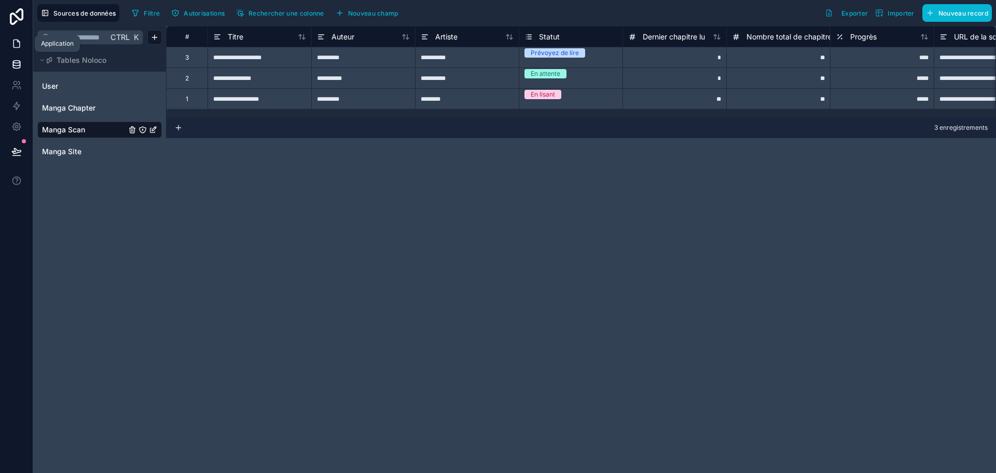
click at [18, 44] on icon at bounding box center [16, 43] width 10 height 10
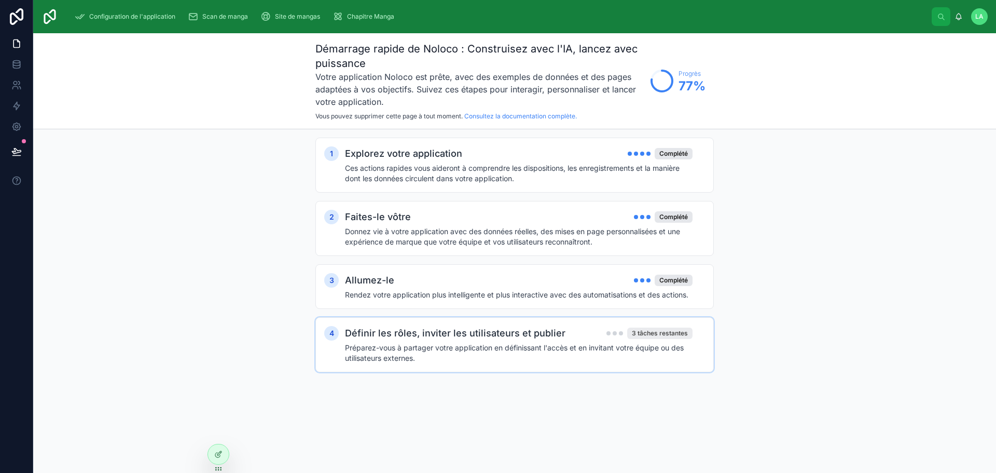
click at [662, 335] on font "3 tâches restantes" at bounding box center [660, 333] width 56 height 8
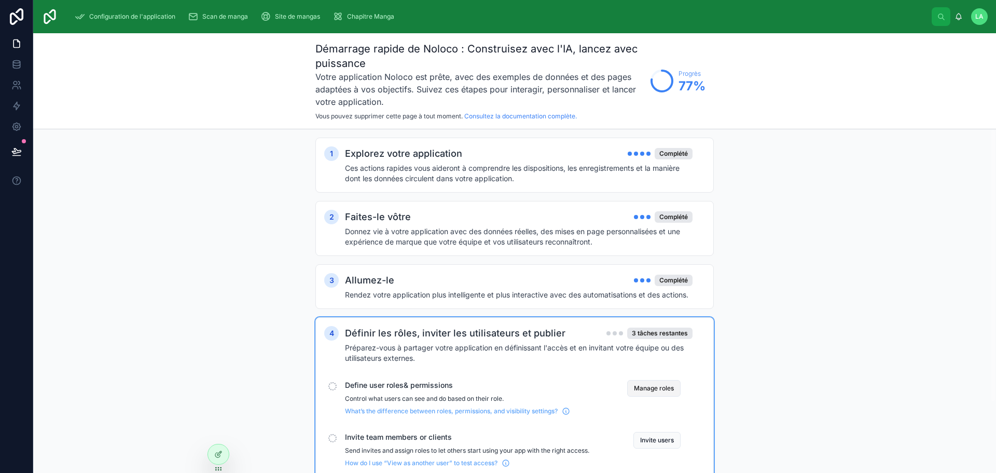
click at [671, 388] on button "Manage roles" at bounding box center [653, 388] width 53 height 17
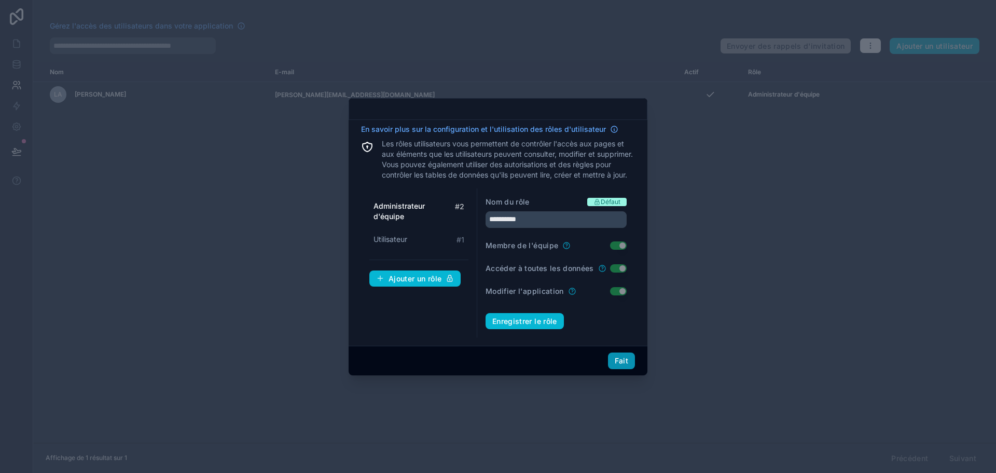
click at [617, 365] on font "Fait" at bounding box center [621, 360] width 13 height 9
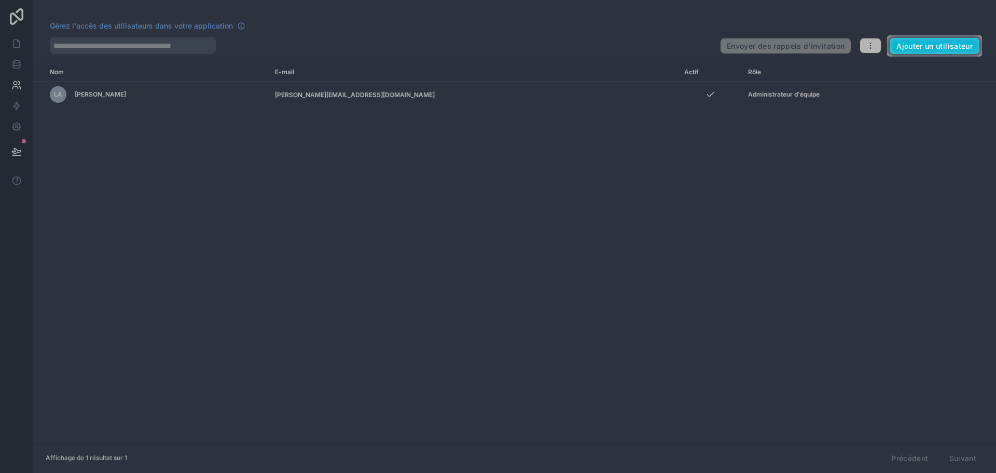
click at [636, 217] on div at bounding box center [498, 265] width 996 height 416
click at [11, 81] on div at bounding box center [498, 265] width 996 height 416
click at [10, 55] on div at bounding box center [443, 46] width 887 height 22
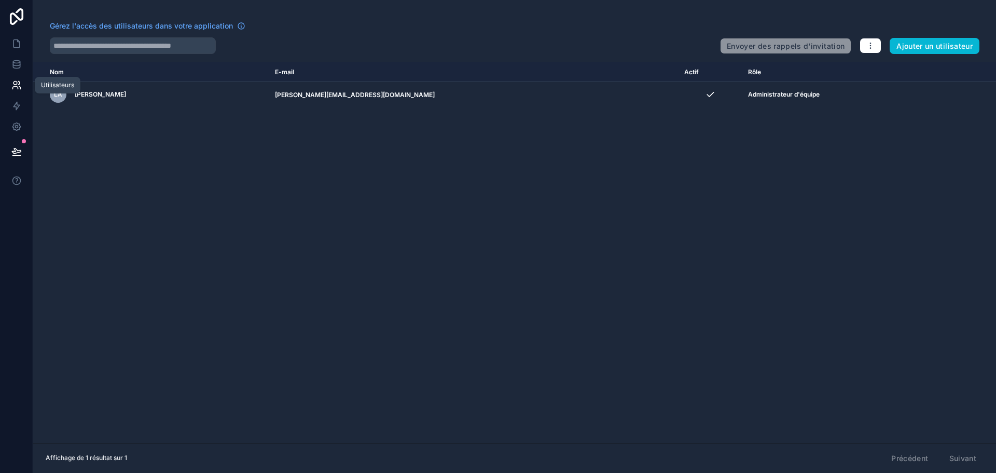
click at [18, 78] on link at bounding box center [16, 85] width 33 height 21
click at [16, 62] on icon at bounding box center [16, 64] width 10 height 10
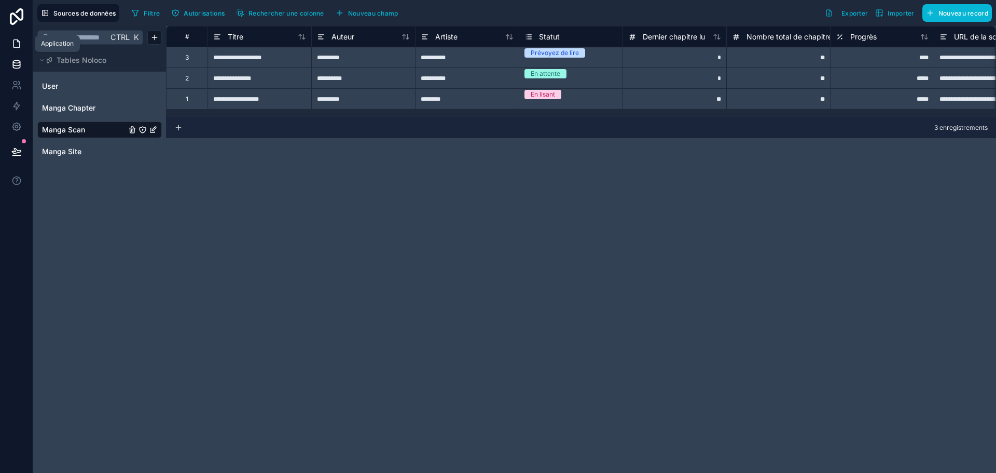
click at [17, 46] on icon at bounding box center [16, 43] width 10 height 10
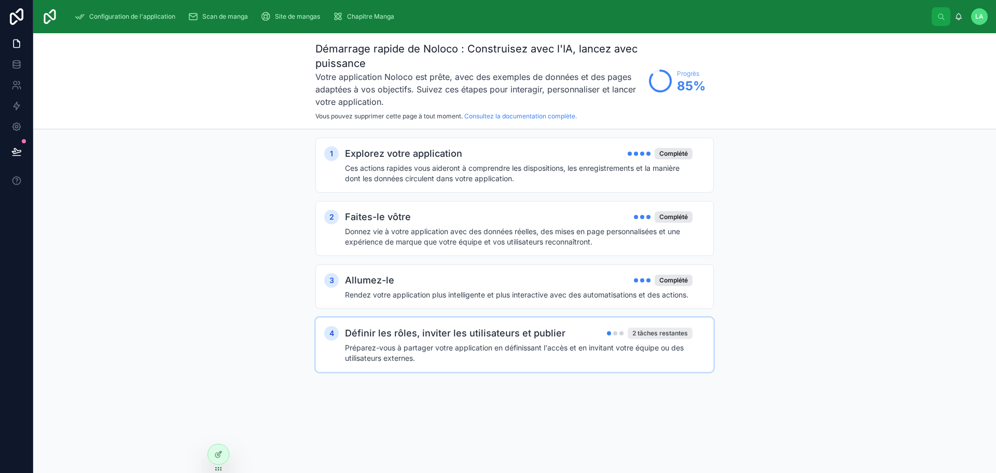
click at [674, 335] on font "2 tâches restantes" at bounding box center [660, 333] width 56 height 8
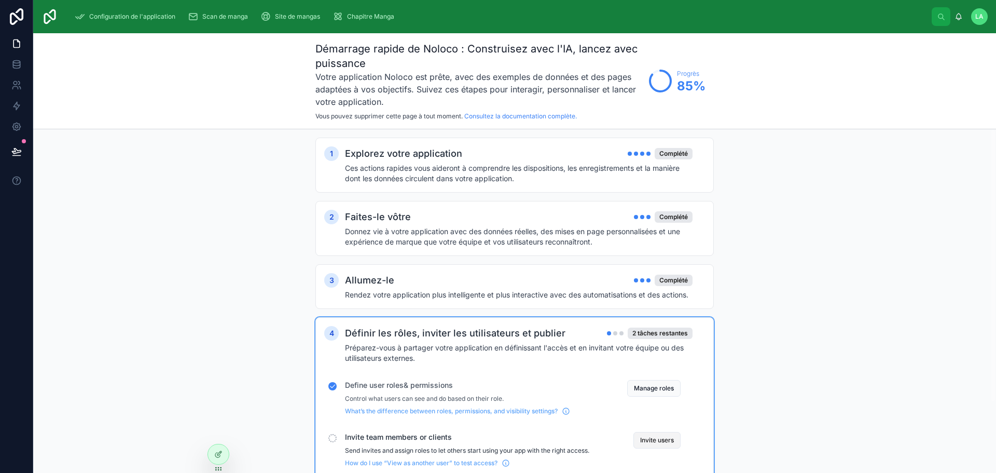
click at [661, 441] on button "Invite users" at bounding box center [656, 440] width 47 height 17
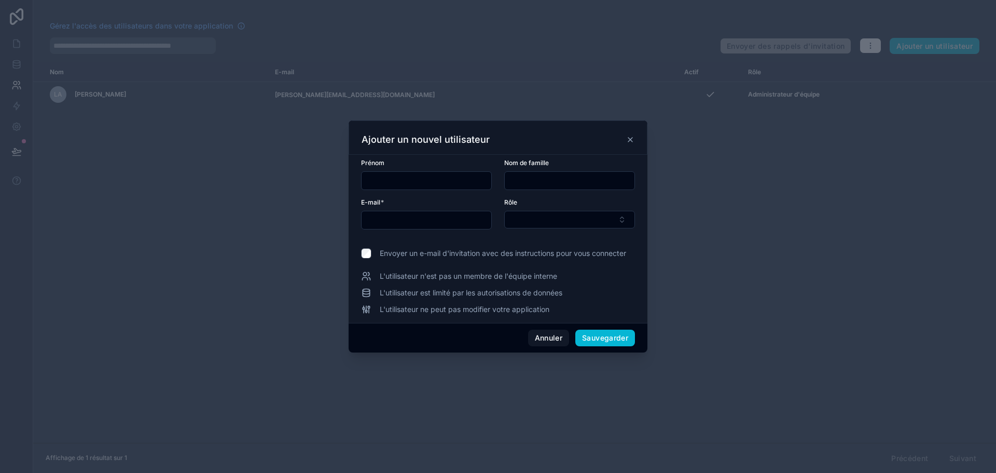
click at [632, 136] on icon at bounding box center [630, 139] width 8 height 8
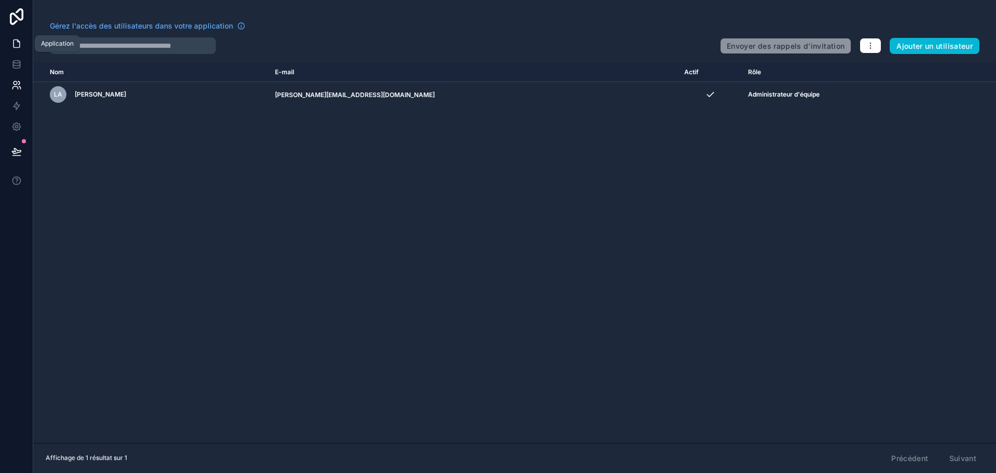
click at [12, 40] on icon at bounding box center [16, 43] width 10 height 10
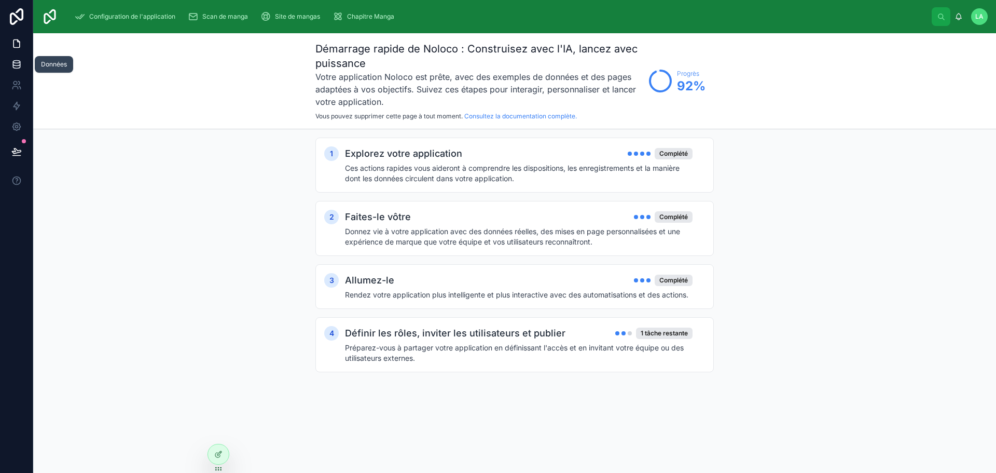
click at [10, 62] on link at bounding box center [16, 64] width 33 height 21
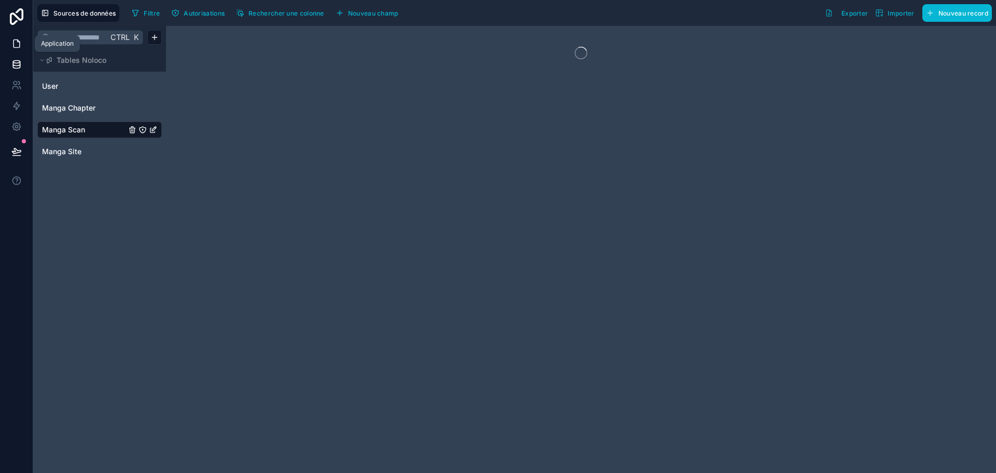
click at [18, 41] on icon at bounding box center [18, 41] width 2 height 2
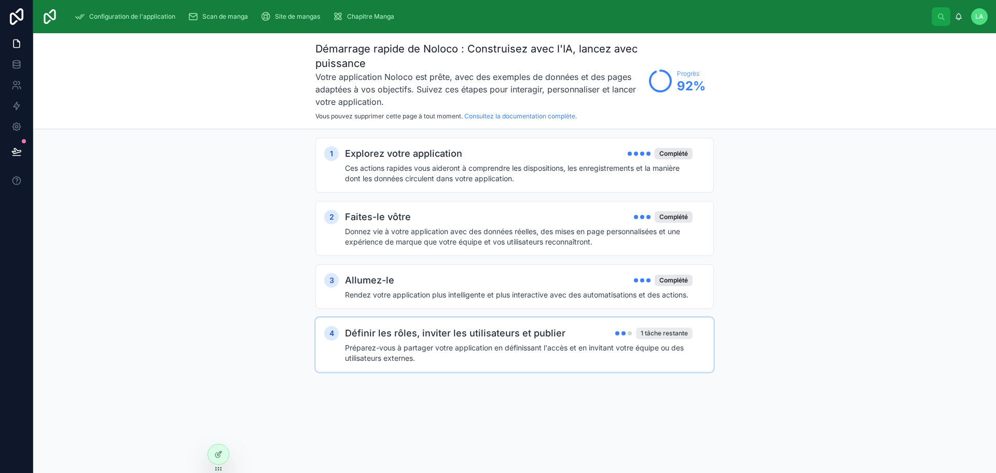
click at [684, 334] on font "1 tâche restante" at bounding box center [664, 333] width 47 height 8
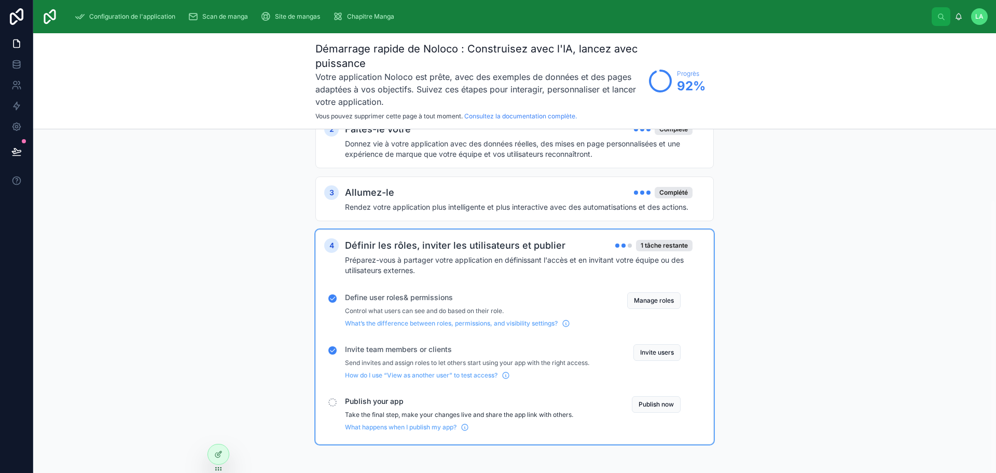
scroll to position [88, 0]
click at [660, 402] on button "Publish now" at bounding box center [656, 403] width 49 height 17
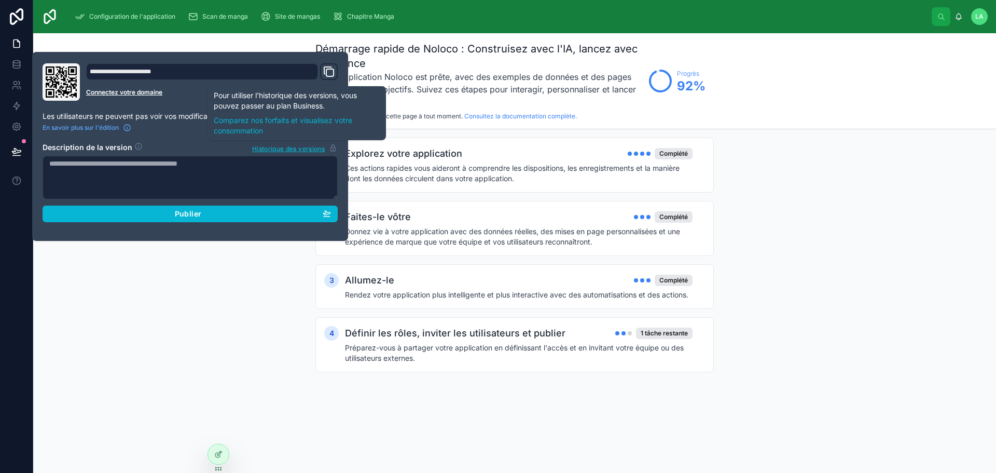
click at [195, 359] on div "1 Explorez votre application Complété Ces actions rapides vous aideront à compr…" at bounding box center [514, 265] width 963 height 272
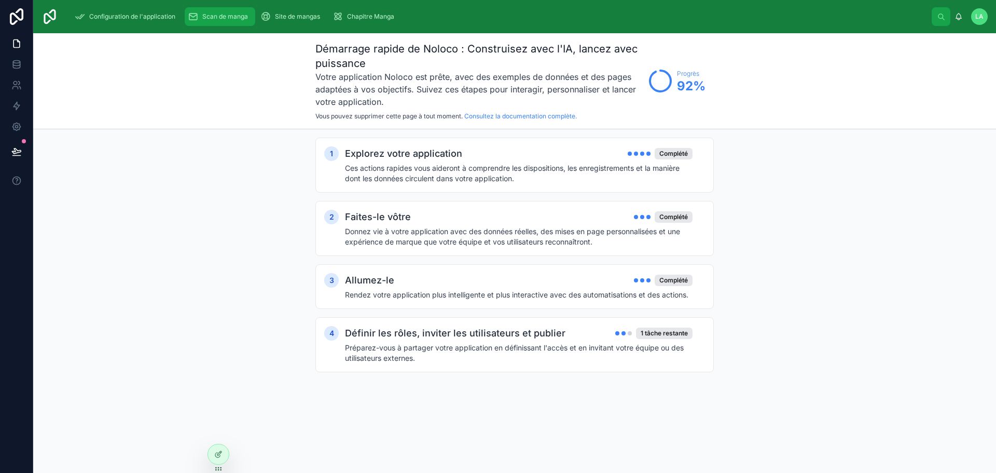
click at [209, 12] on font "Scan de manga" at bounding box center [225, 16] width 46 height 8
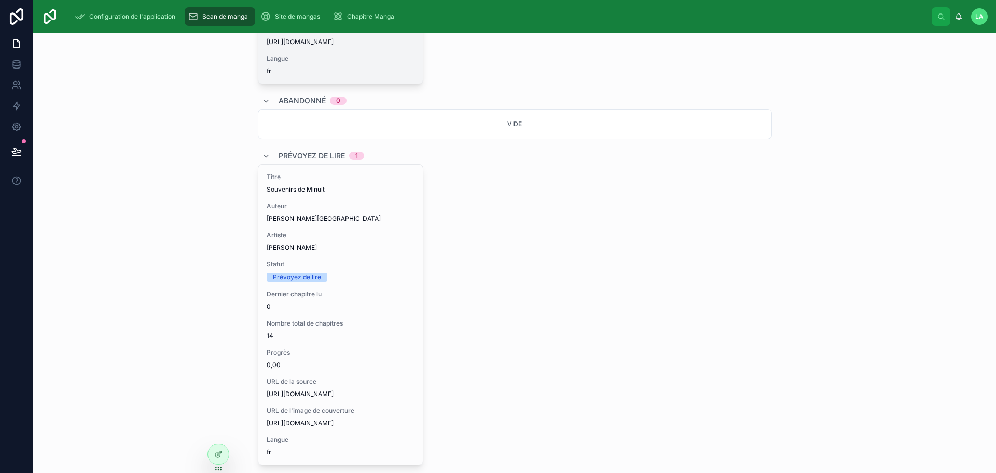
scroll to position [802, 0]
